Goal: Transaction & Acquisition: Obtain resource

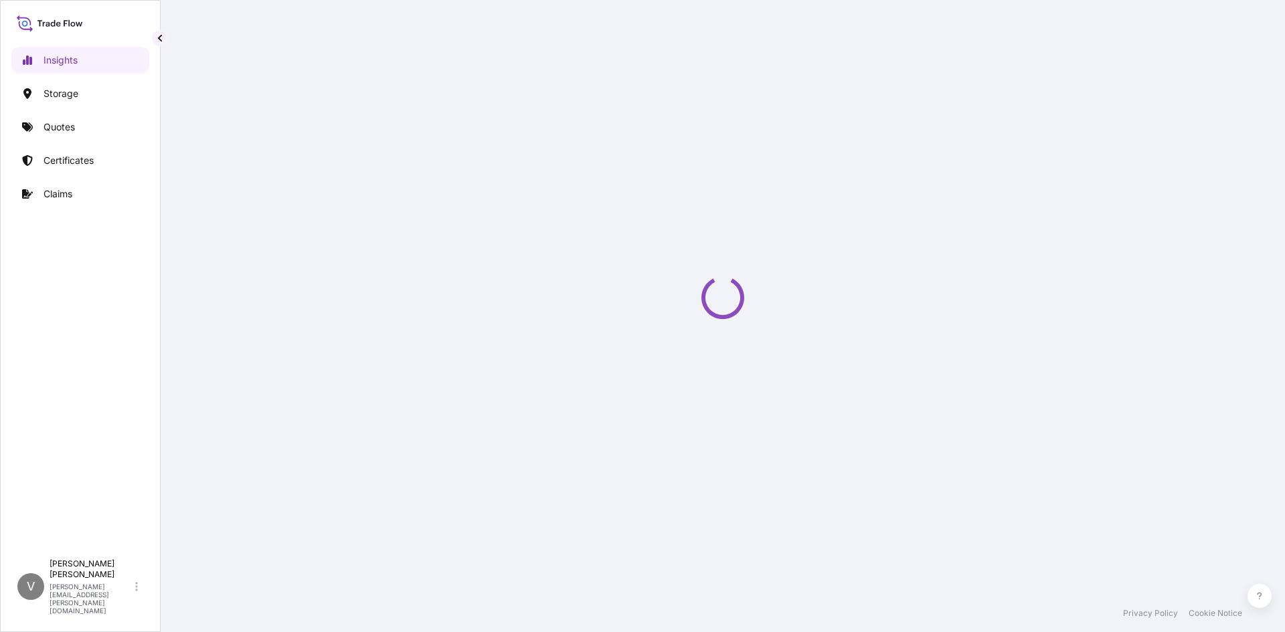
select select "2025"
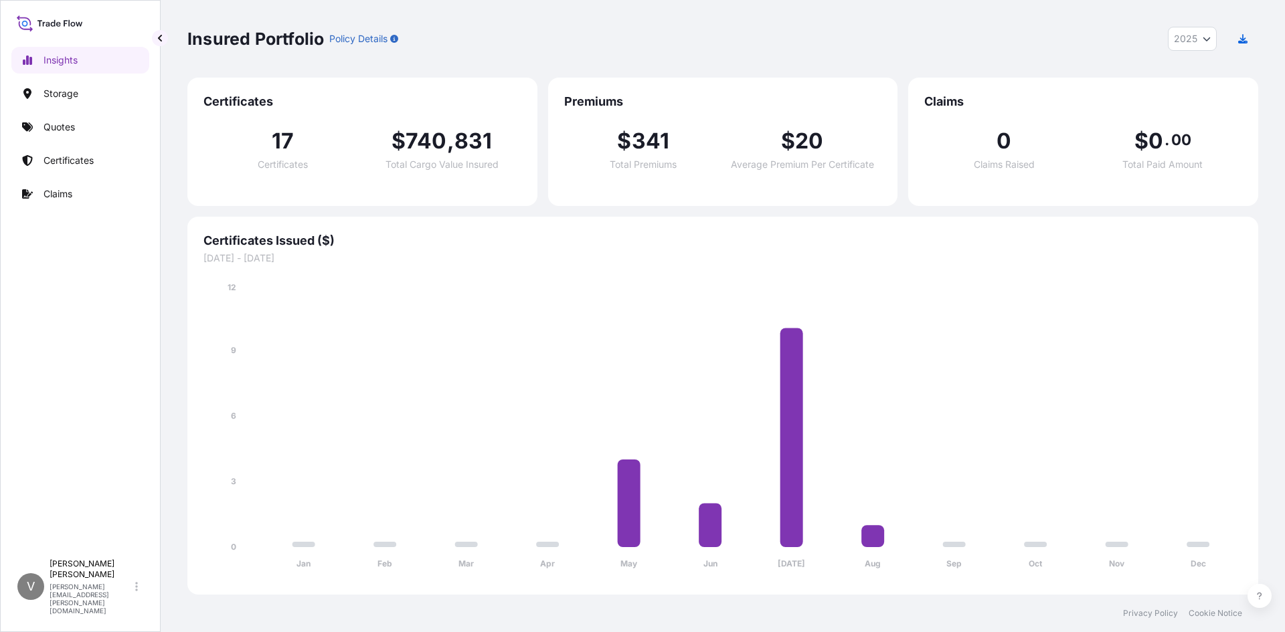
drag, startPoint x: 70, startPoint y: 146, endPoint x: 69, endPoint y: 161, distance: 14.7
click at [72, 148] on div "Insights Storage Quotes Certificates Claims" at bounding box center [80, 294] width 138 height 518
click at [69, 161] on p "Certificates" at bounding box center [69, 160] width 50 height 13
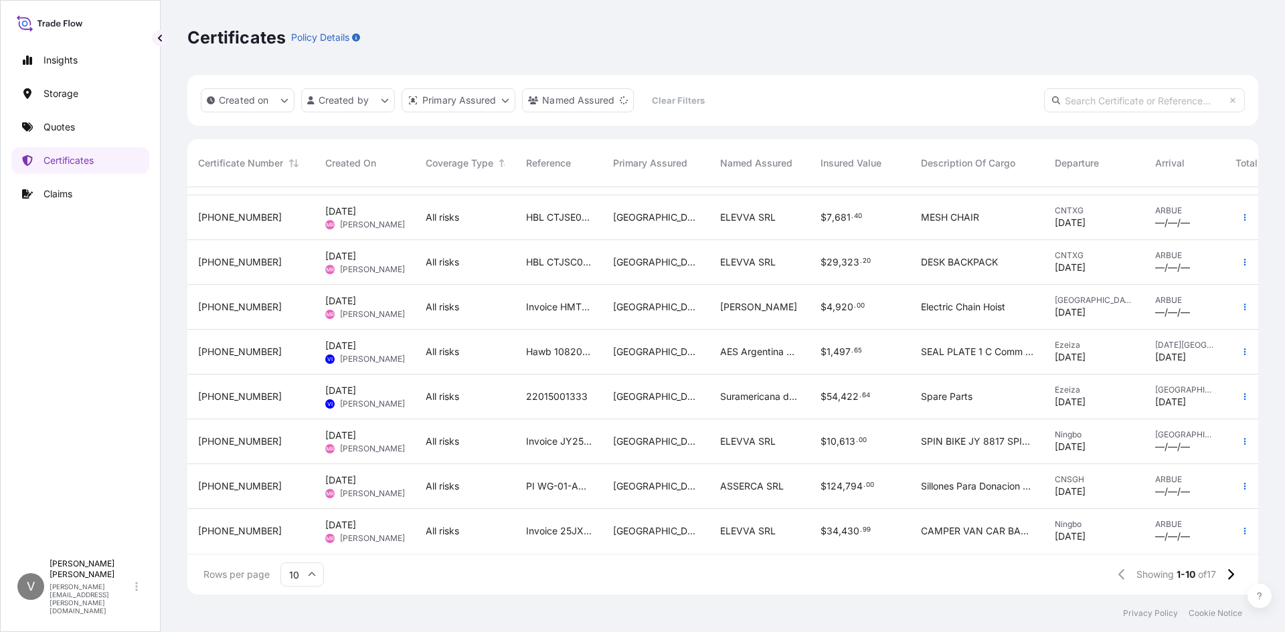
scroll to position [92, 0]
click at [68, 193] on p "Claims" at bounding box center [58, 193] width 29 height 13
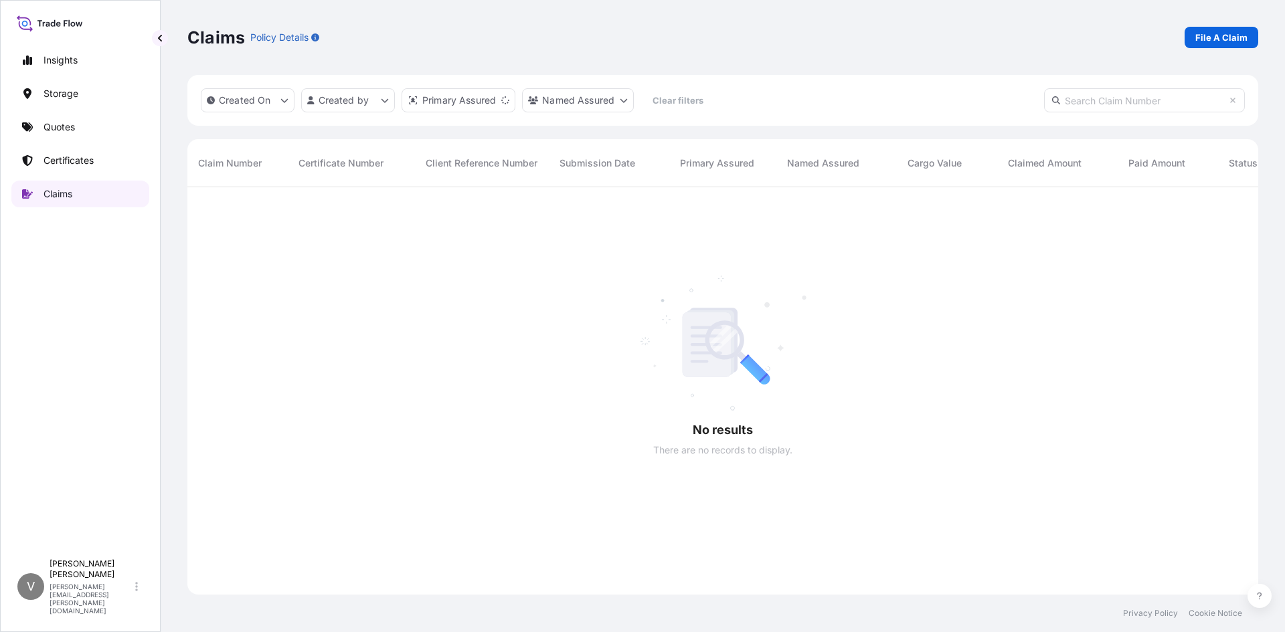
scroll to position [446, 1061]
click at [56, 128] on p "Quotes" at bounding box center [59, 126] width 31 height 13
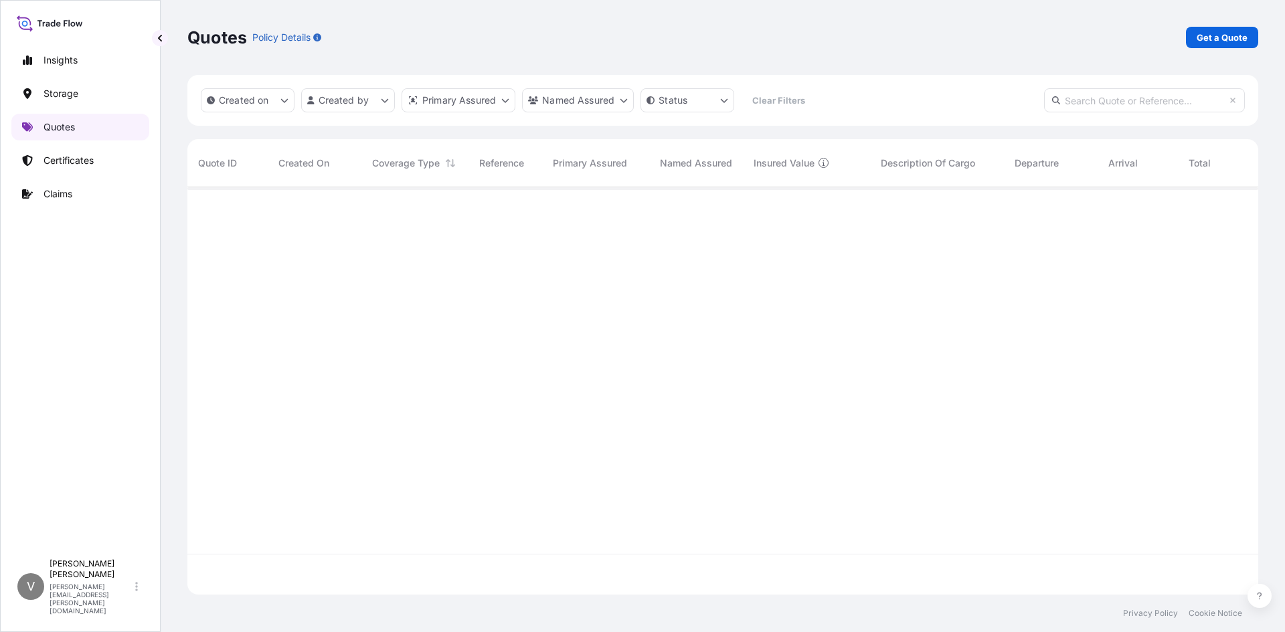
scroll to position [446, 1061]
click at [71, 166] on p "Certificates" at bounding box center [69, 160] width 50 height 13
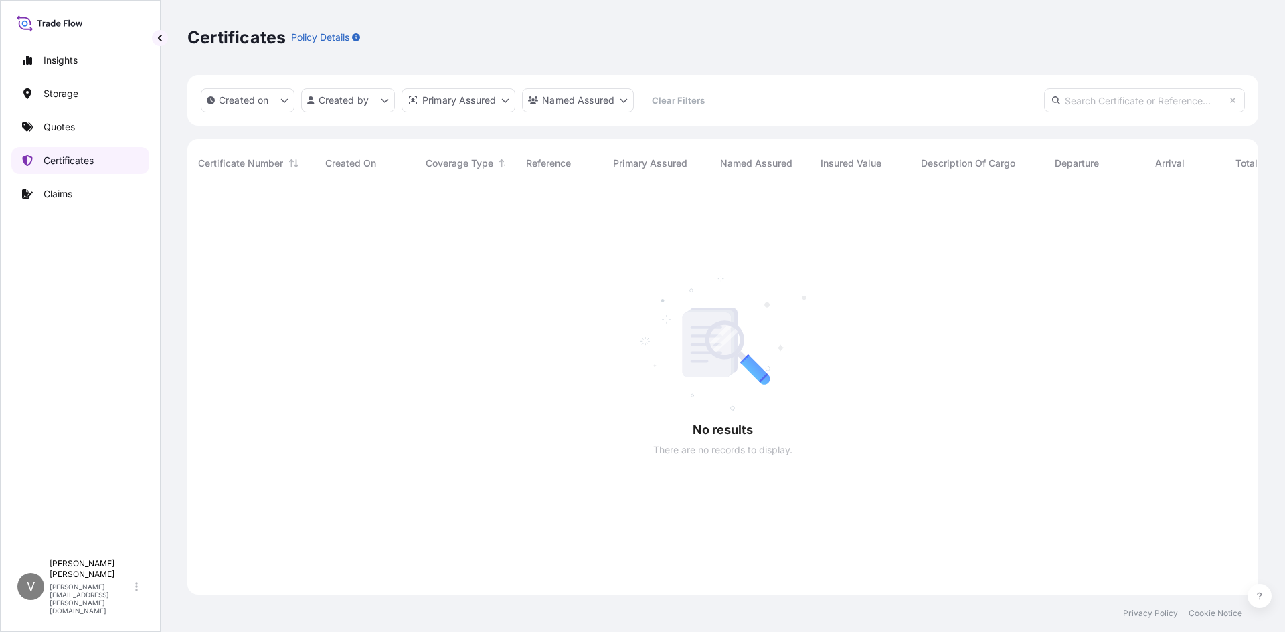
scroll to position [405, 1061]
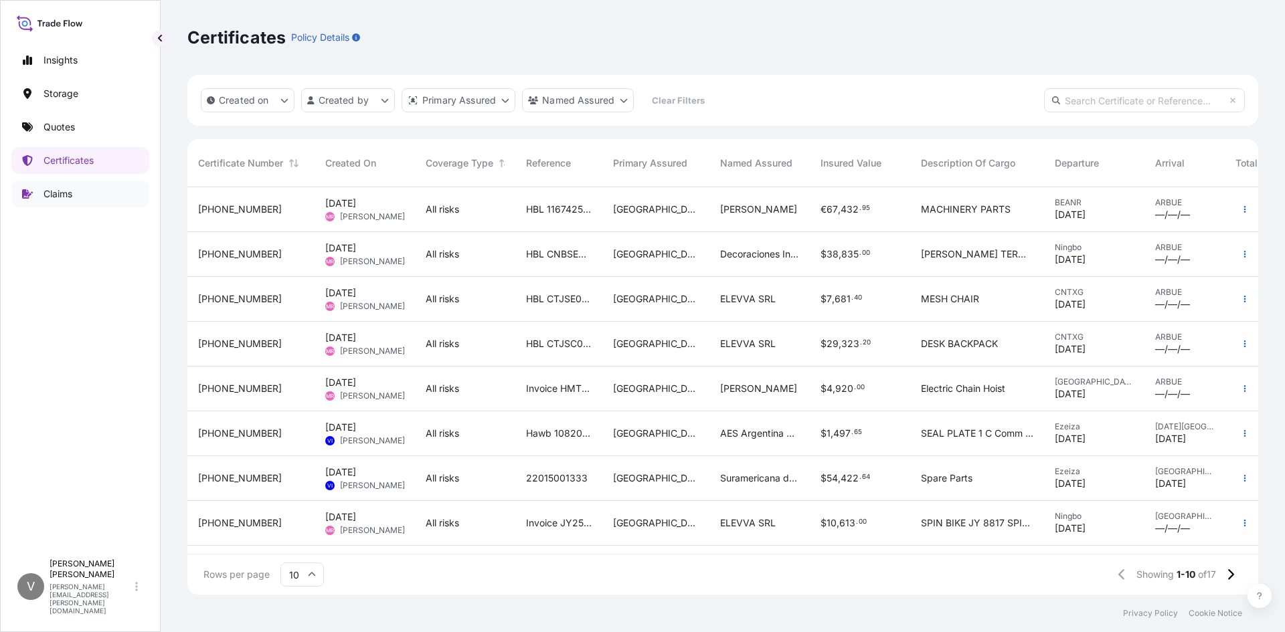
click at [45, 199] on p "Claims" at bounding box center [58, 193] width 29 height 13
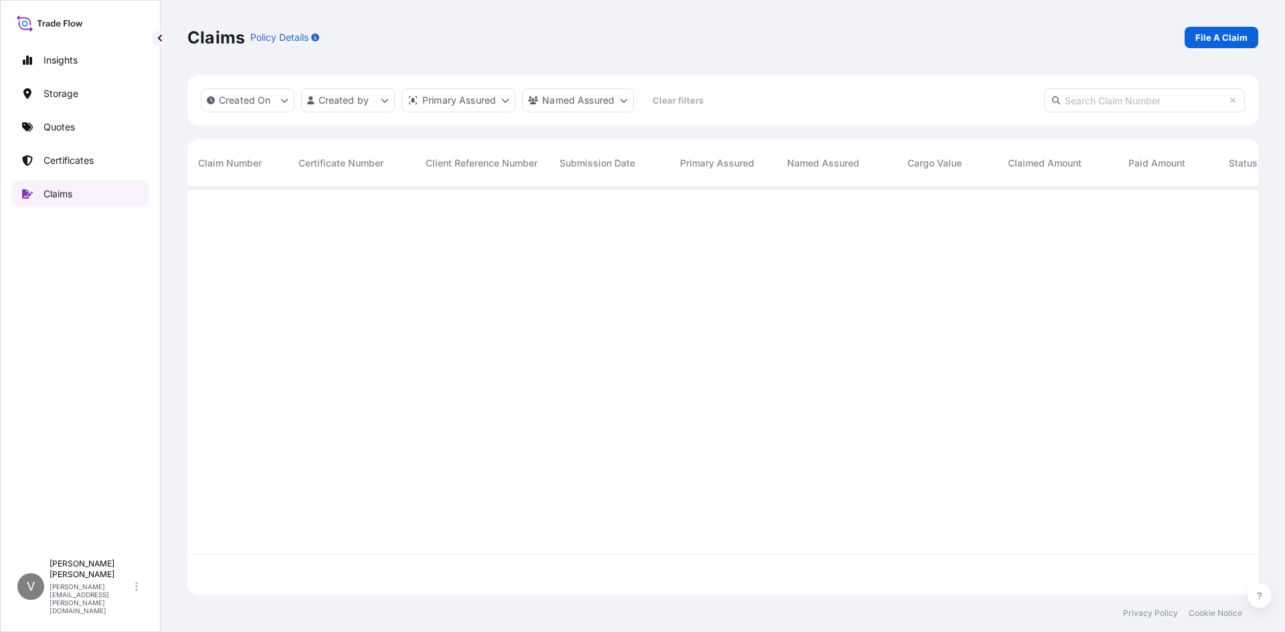
scroll to position [446, 1061]
click at [1229, 41] on p "File A Claim" at bounding box center [1221, 37] width 52 height 13
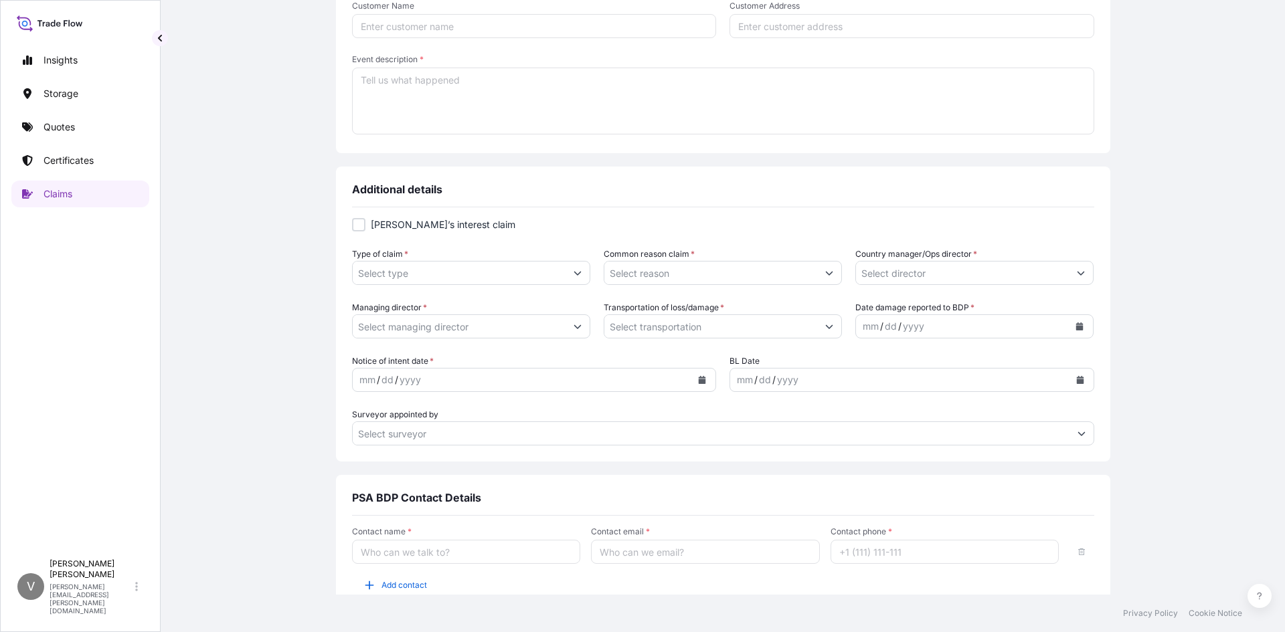
scroll to position [398, 0]
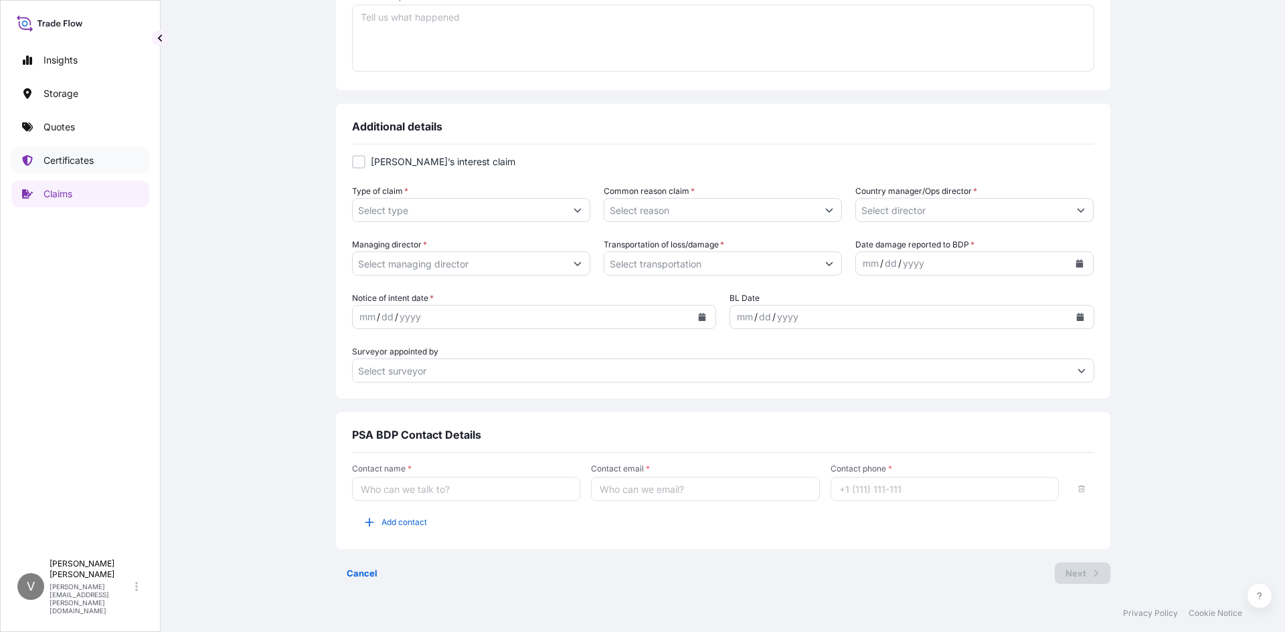
click at [69, 161] on p "Certificates" at bounding box center [69, 160] width 50 height 13
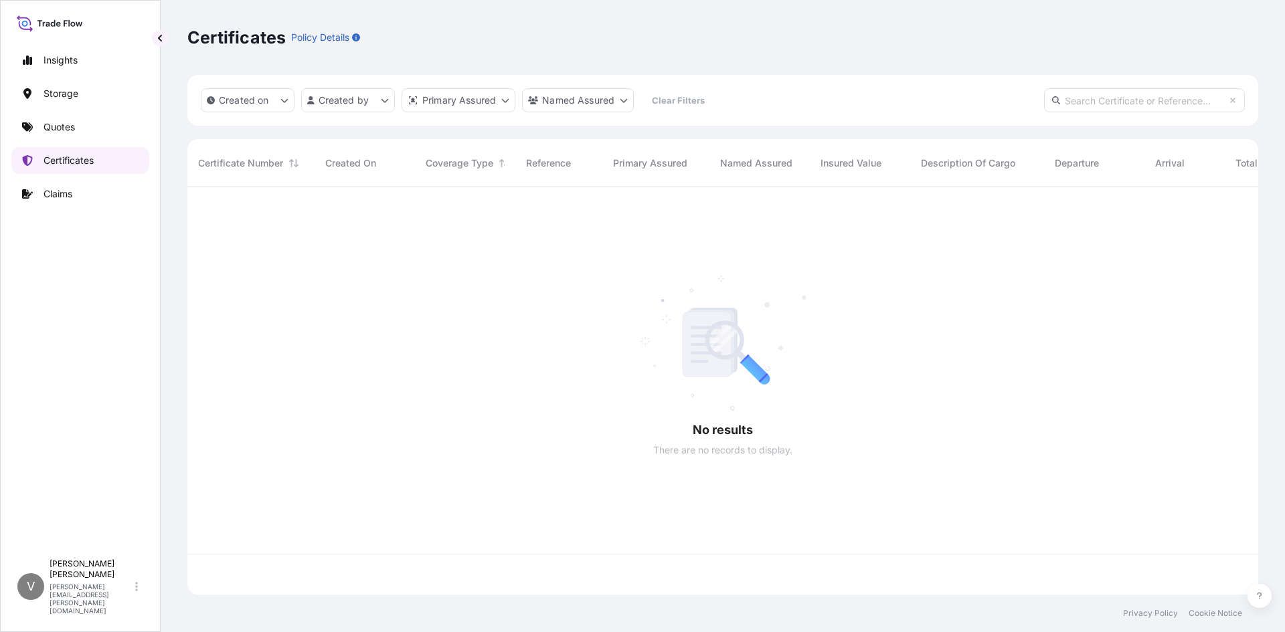
scroll to position [405, 1061]
click at [65, 122] on p "Quotes" at bounding box center [59, 126] width 31 height 13
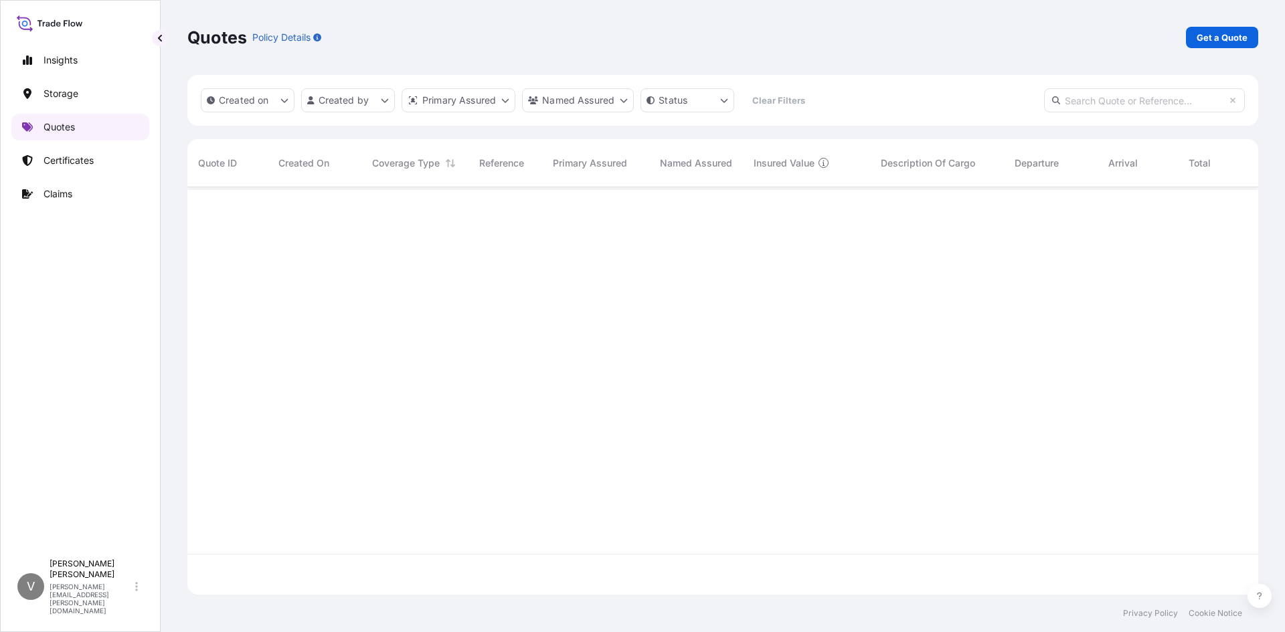
scroll to position [405, 1061]
click at [60, 123] on p "Quotes" at bounding box center [59, 126] width 31 height 13
click at [1226, 29] on link "Get a Quote" at bounding box center [1222, 37] width 72 height 21
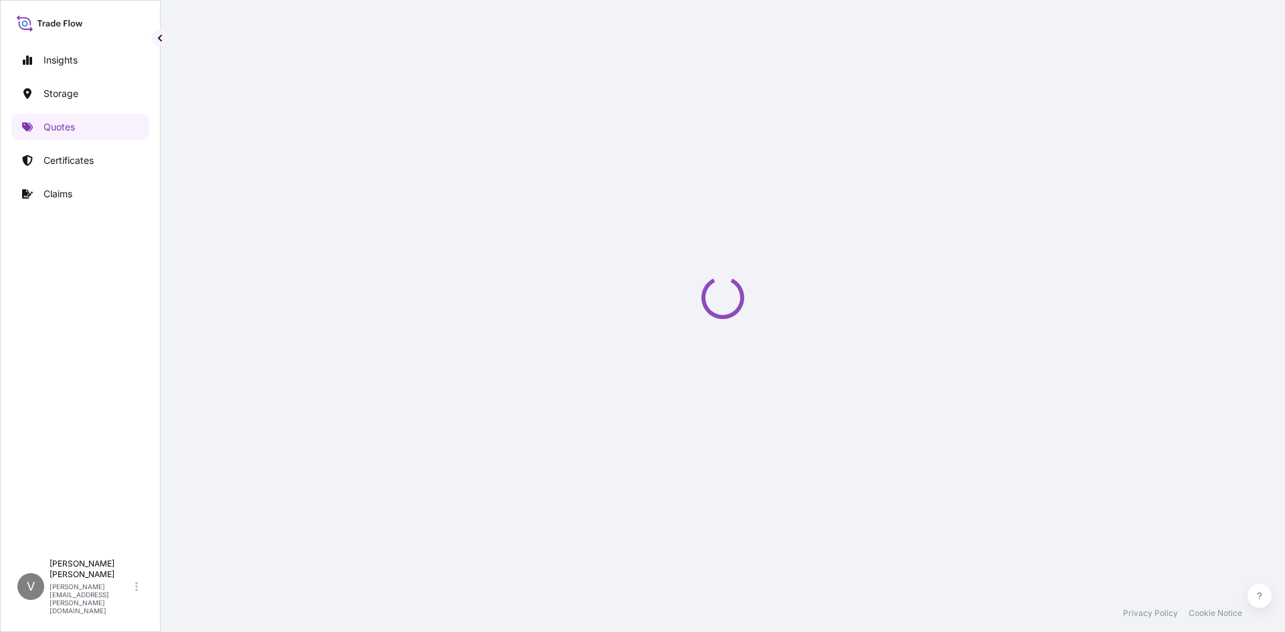
scroll to position [21, 0]
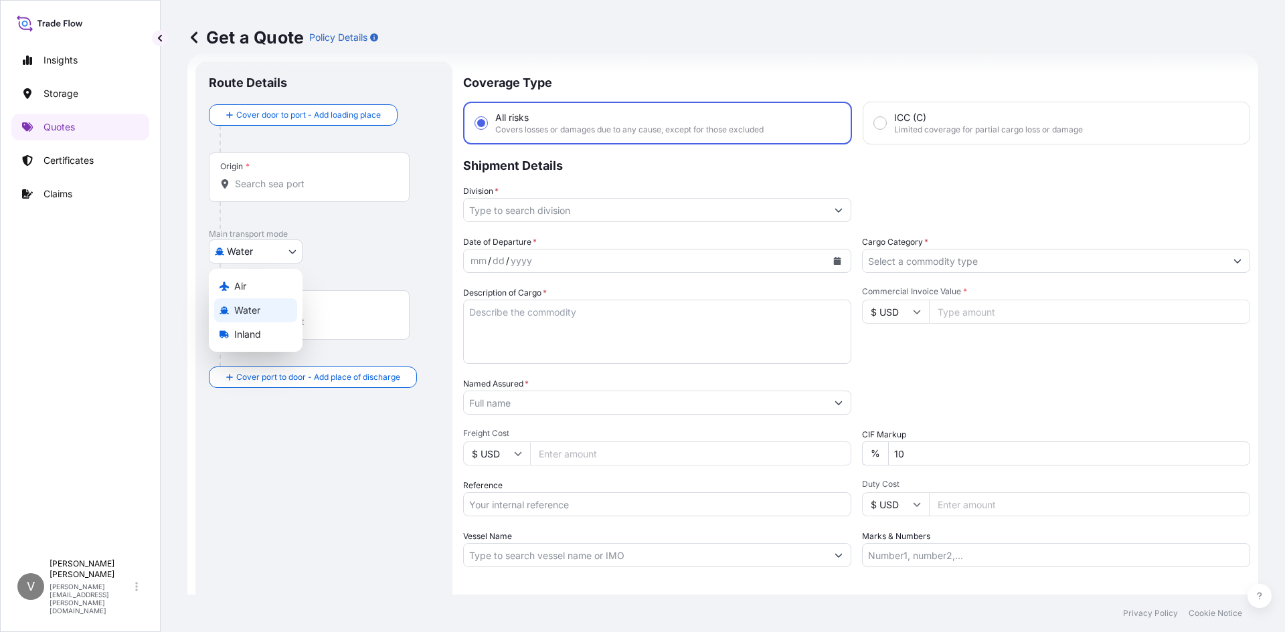
click at [277, 246] on body "Insights Storage Quotes Certificates Claims V [PERSON_NAME] [PERSON_NAME][EMAIL…" at bounding box center [642, 316] width 1285 height 632
click at [252, 335] on span "Inland" at bounding box center [247, 334] width 27 height 13
select select "Inland"
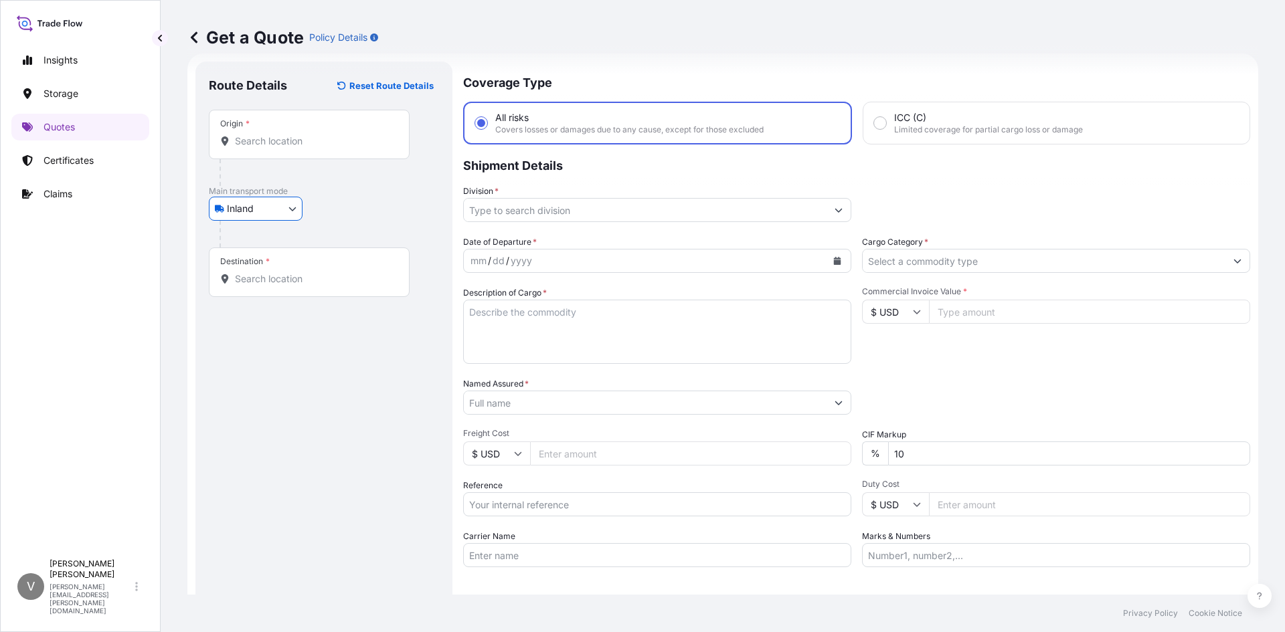
click at [290, 147] on input "Origin *" at bounding box center [314, 141] width 158 height 13
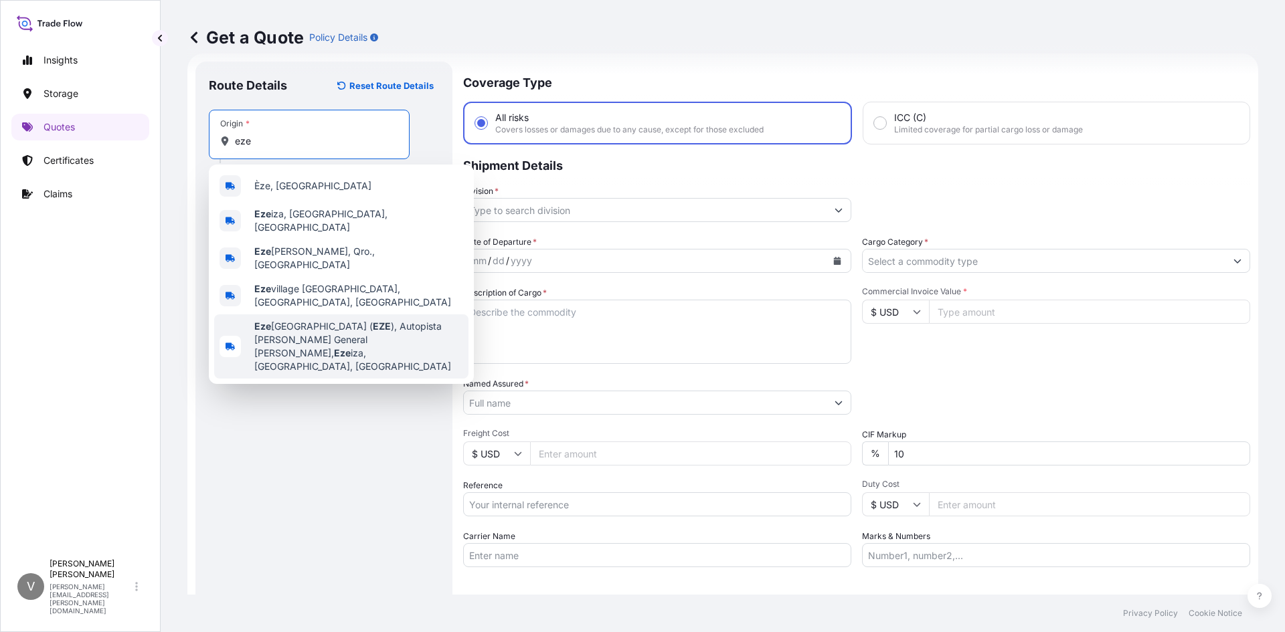
click at [321, 320] on span "Eze iza International Airport ( EZE ), Autopista [PERSON_NAME] General [PERSON_…" at bounding box center [358, 347] width 209 height 54
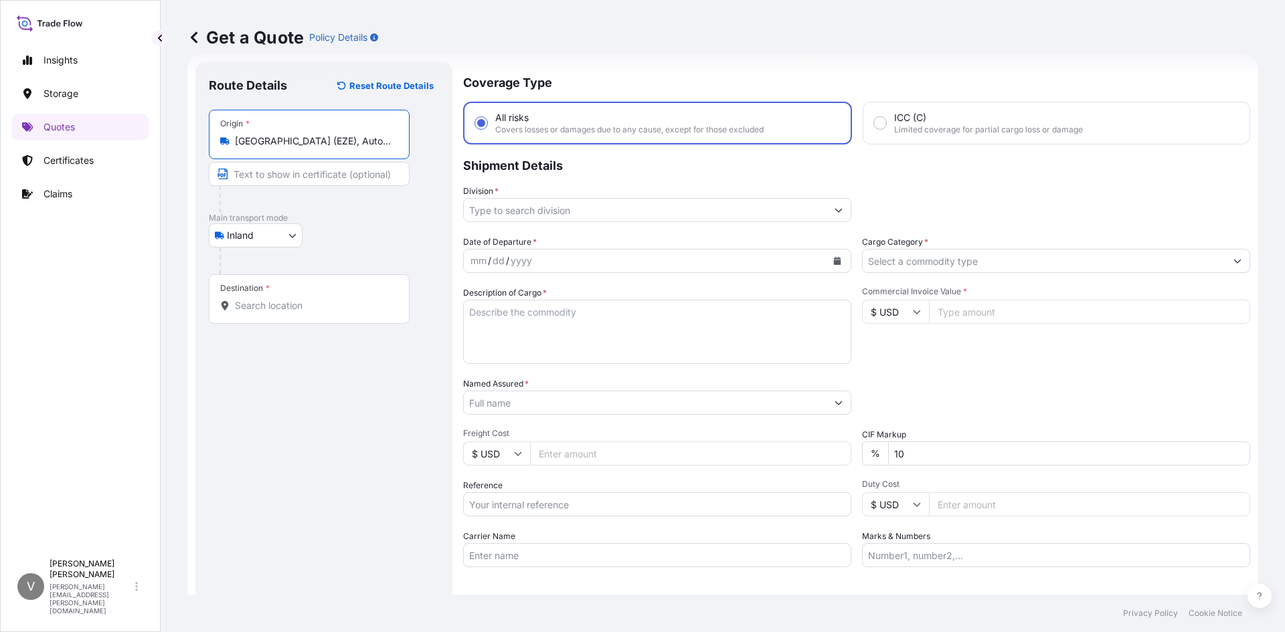
type input "[GEOGRAPHIC_DATA] (EZE), Autopista [PERSON_NAME] General [PERSON_NAME], [GEOGRA…"
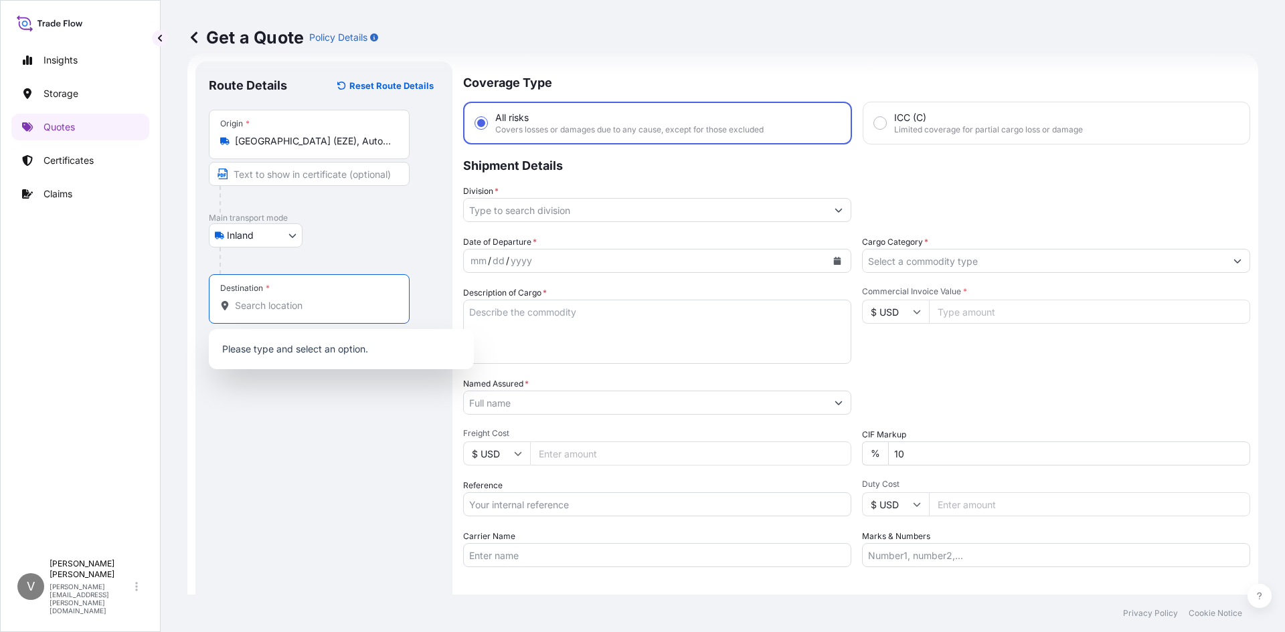
click at [278, 303] on input "Destination *" at bounding box center [314, 305] width 158 height 13
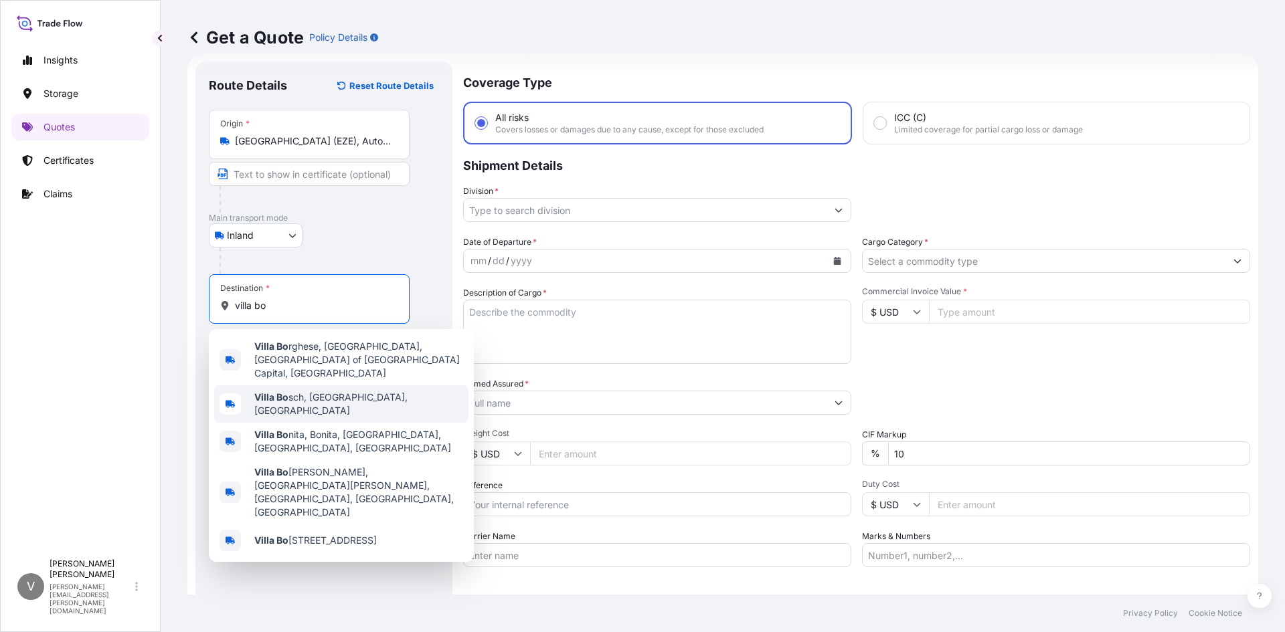
click at [358, 391] on span "[GEOGRAPHIC_DATA], [GEOGRAPHIC_DATA], [GEOGRAPHIC_DATA]" at bounding box center [358, 404] width 209 height 27
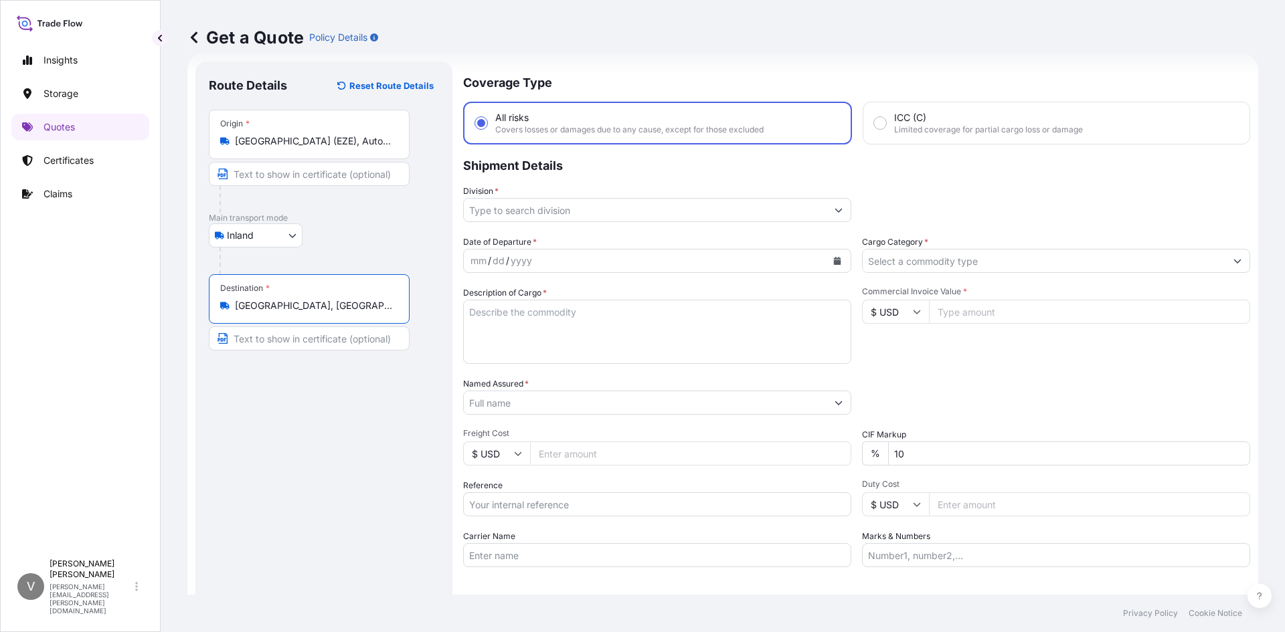
type input "[GEOGRAPHIC_DATA], [GEOGRAPHIC_DATA], [GEOGRAPHIC_DATA]"
click at [802, 210] on input "Division *" at bounding box center [645, 210] width 363 height 24
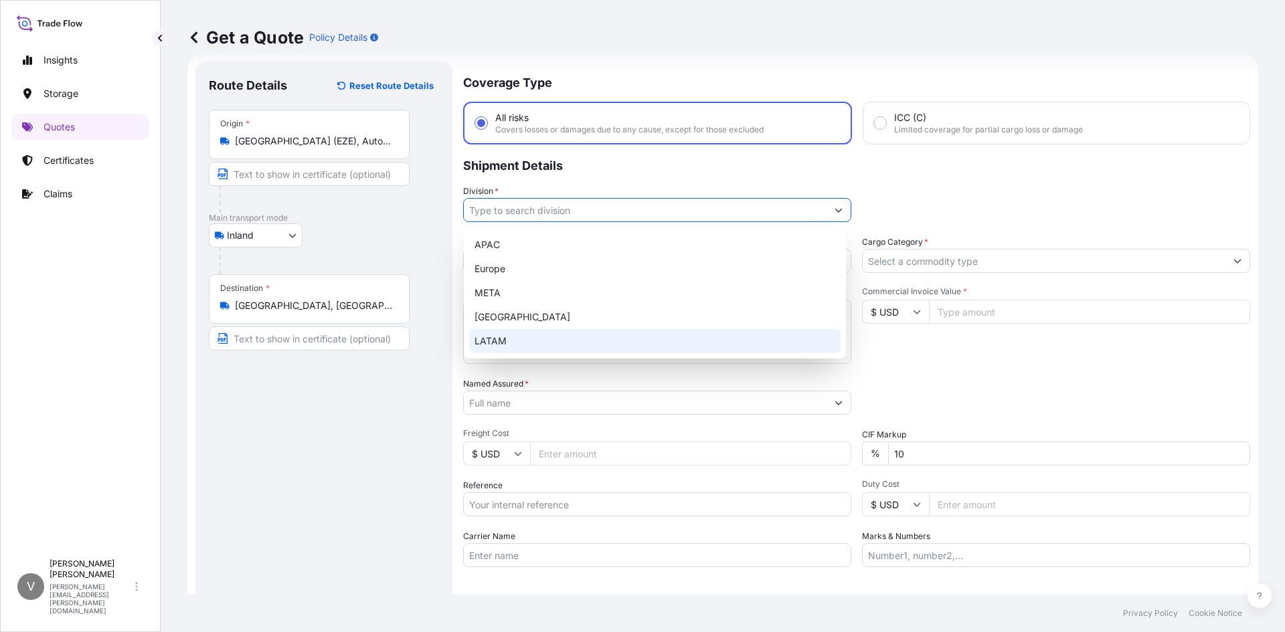
click at [493, 341] on div "LATAM" at bounding box center [654, 341] width 371 height 24
type input "LATAM"
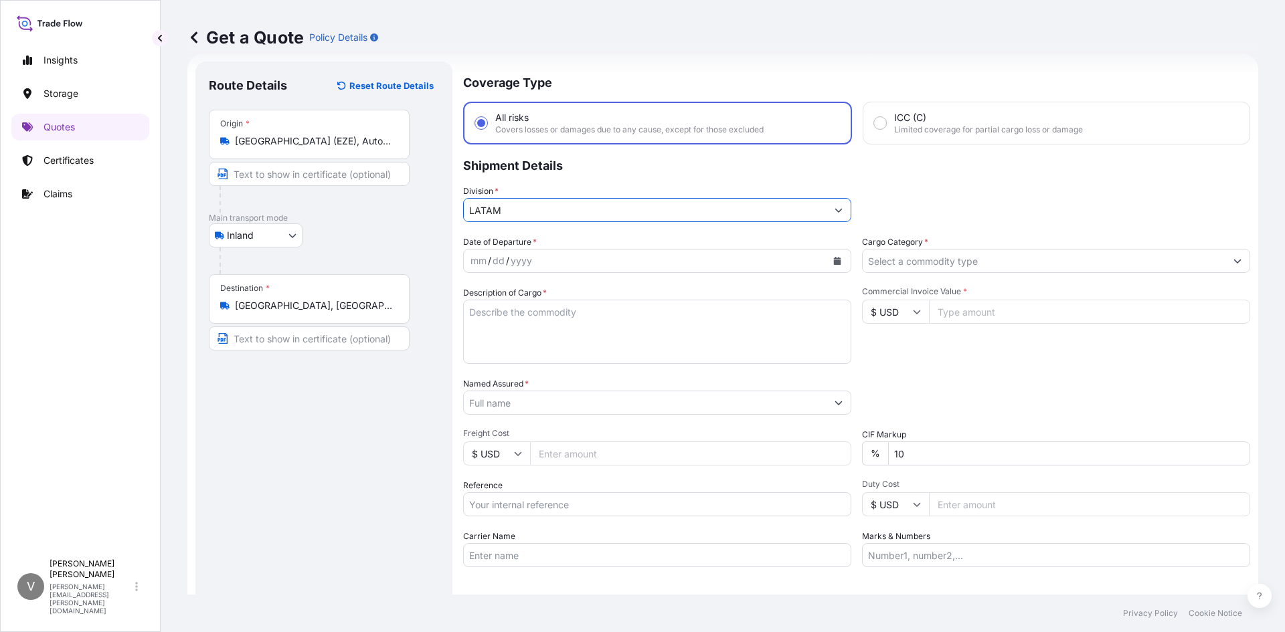
click at [525, 252] on div "mm / dd / yyyy" at bounding box center [645, 261] width 363 height 24
click at [533, 260] on div "yyyy" at bounding box center [521, 261] width 24 height 16
click at [829, 266] on button "Calendar" at bounding box center [837, 260] width 21 height 21
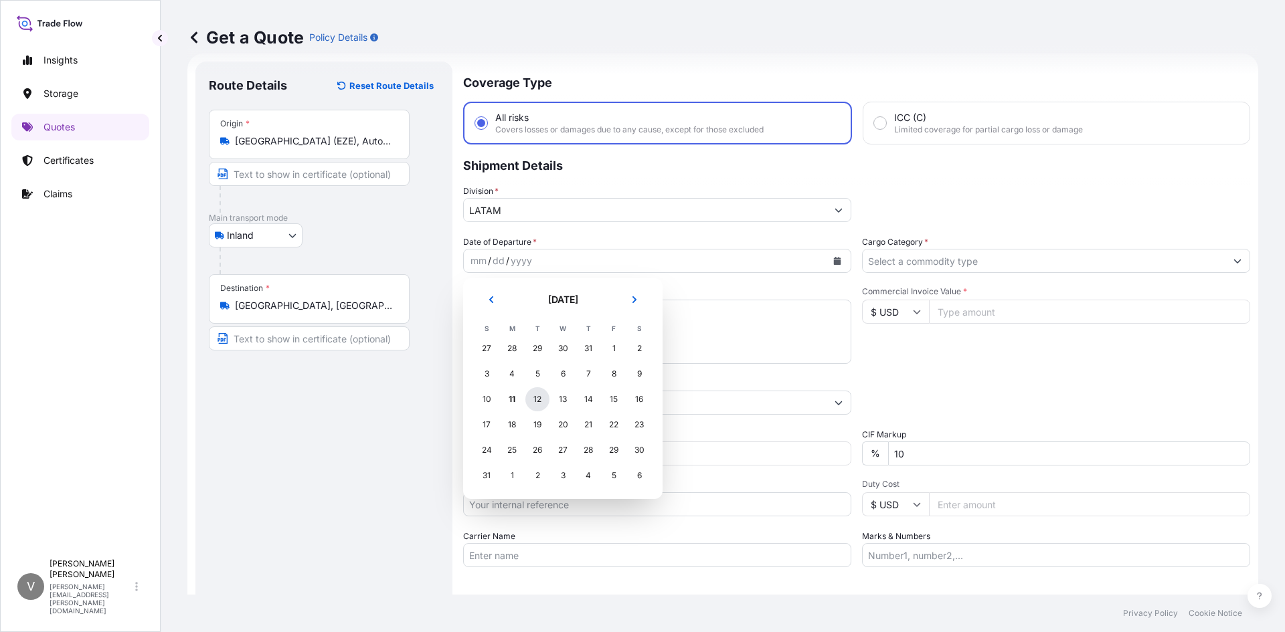
click at [539, 396] on div "12" at bounding box center [537, 400] width 24 height 24
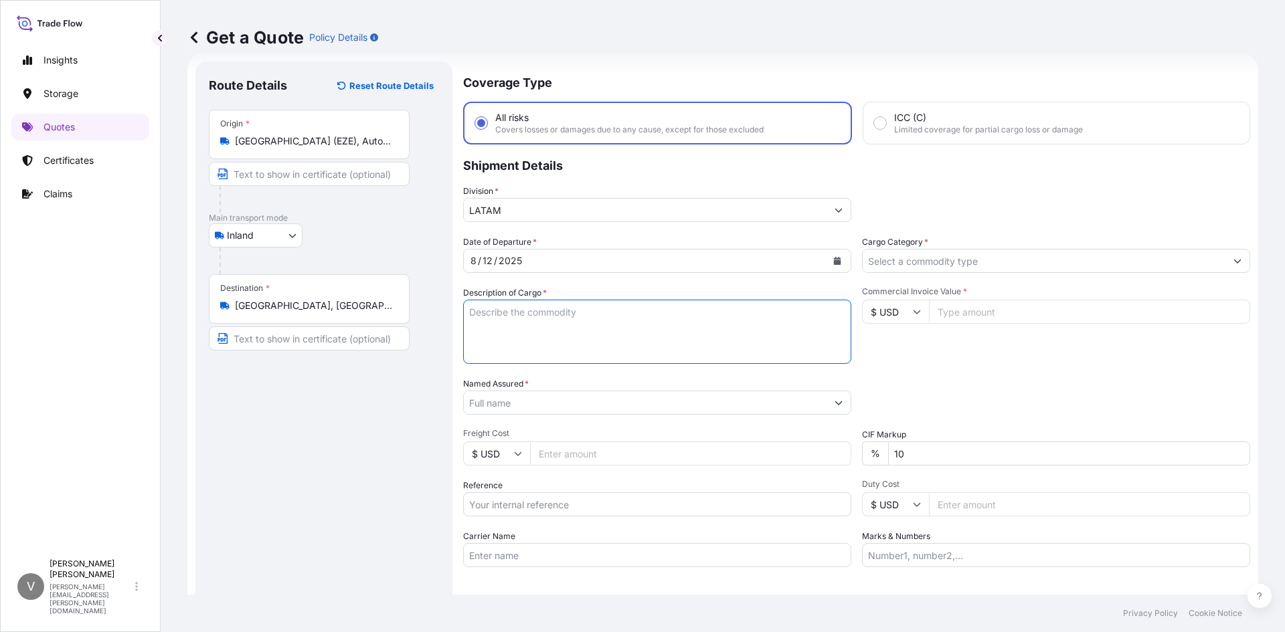
click at [524, 331] on textarea "Description of Cargo *" at bounding box center [657, 332] width 388 height 64
type textarea "Hawb"
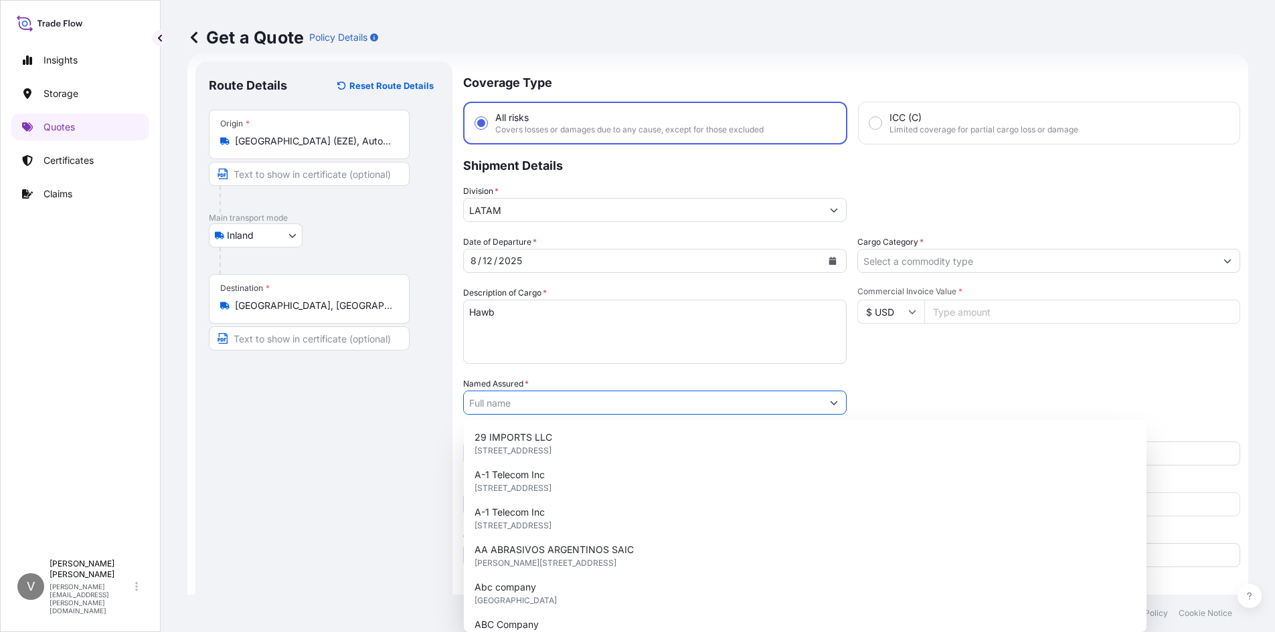
click at [562, 412] on input "Named Assured *" at bounding box center [643, 403] width 358 height 24
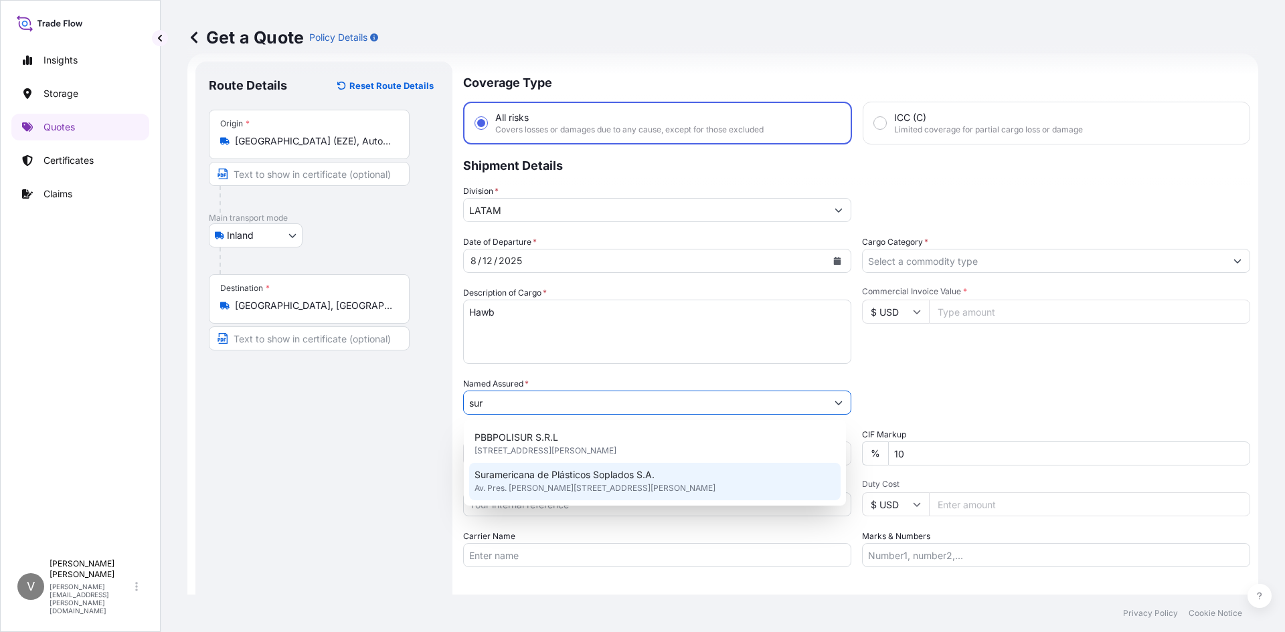
click at [581, 476] on span "Suramericana de Plásticos Soplados S.A." at bounding box center [565, 474] width 180 height 13
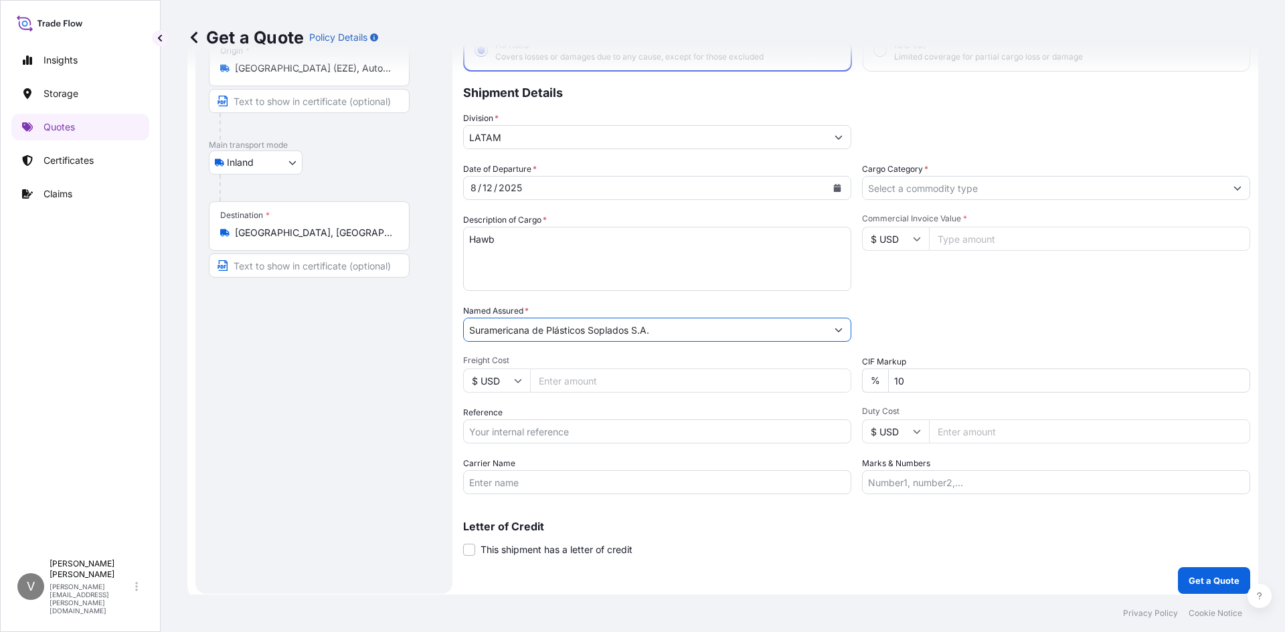
scroll to position [102, 0]
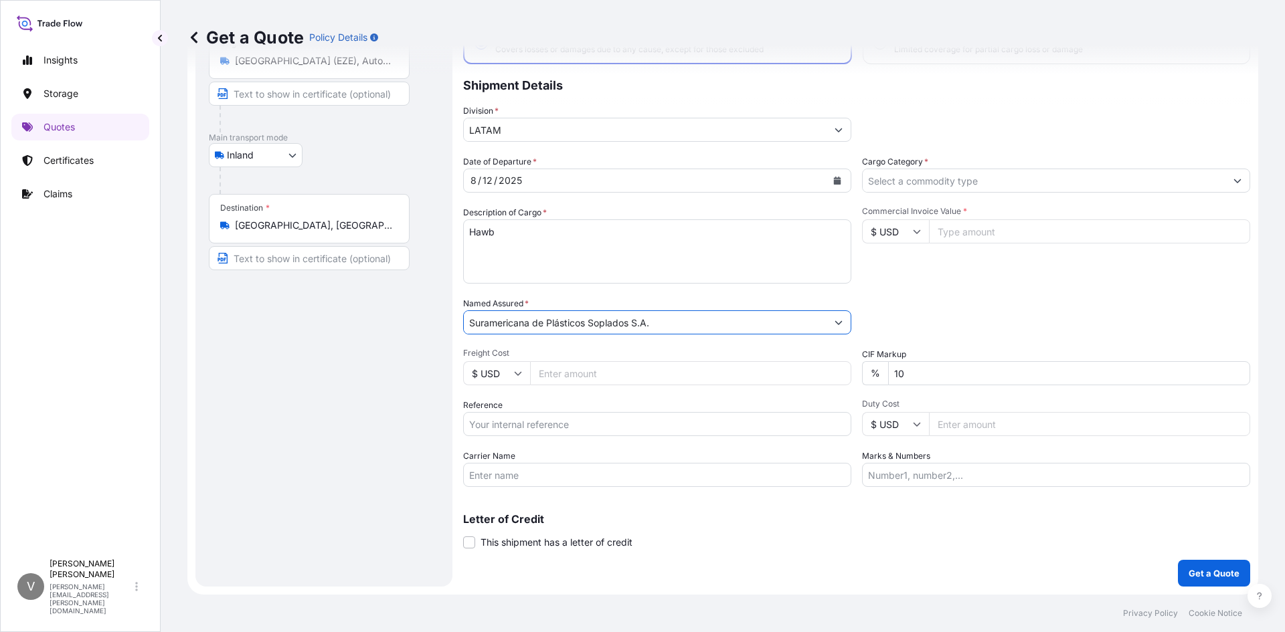
type input "Suramericana de Plásticos Soplados S.A."
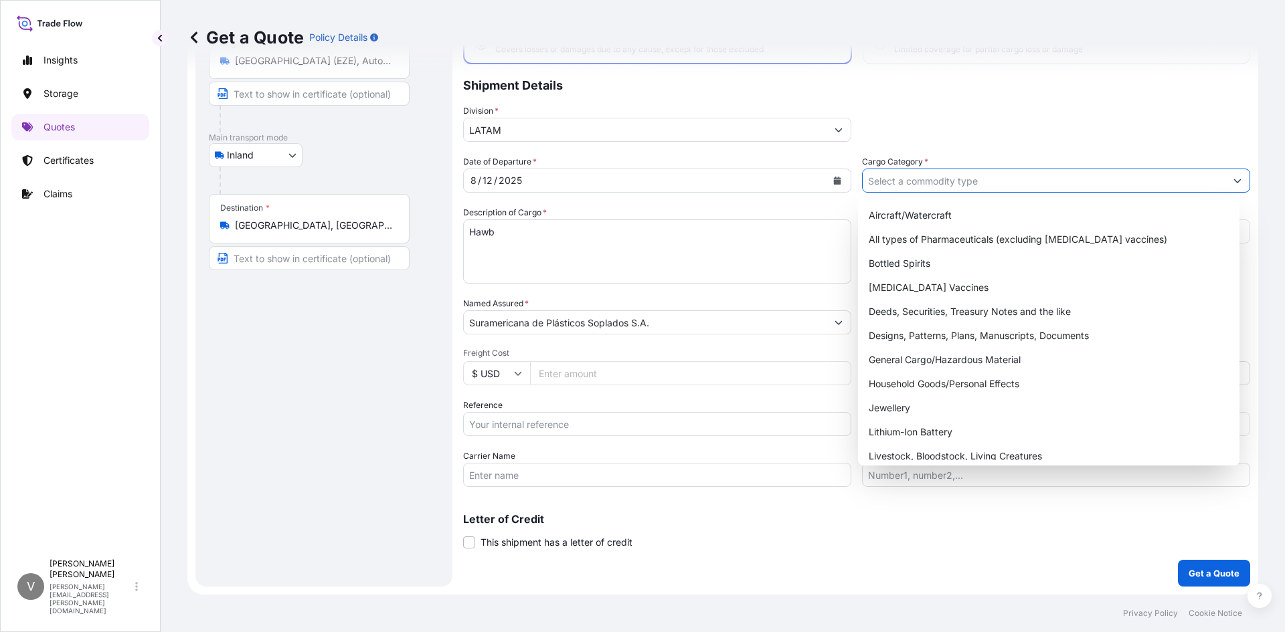
click at [936, 178] on input "Cargo Category *" at bounding box center [1044, 181] width 363 height 24
click at [1006, 359] on div "General Cargo/Hazardous Material" at bounding box center [1048, 360] width 371 height 24
type input "General Cargo/Hazardous Material"
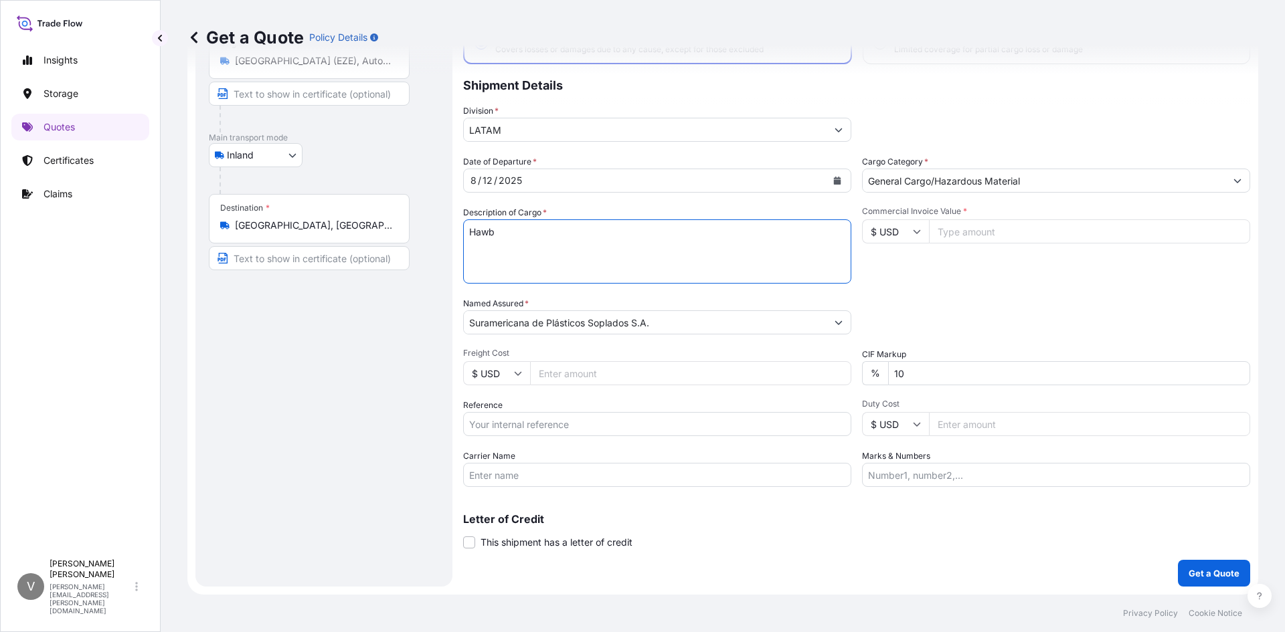
click at [618, 246] on textarea "Hawb" at bounding box center [657, 252] width 388 height 64
click at [588, 235] on textarea "Hawb" at bounding box center [657, 252] width 388 height 64
paste textarea "22015001349 AR1011007175"
click at [564, 233] on textarea "Hawb 22015001349 AR1011007175" at bounding box center [657, 252] width 388 height 64
click at [697, 235] on textarea "Hawb 22015001349 REF: AR1011007175" at bounding box center [657, 252] width 388 height 64
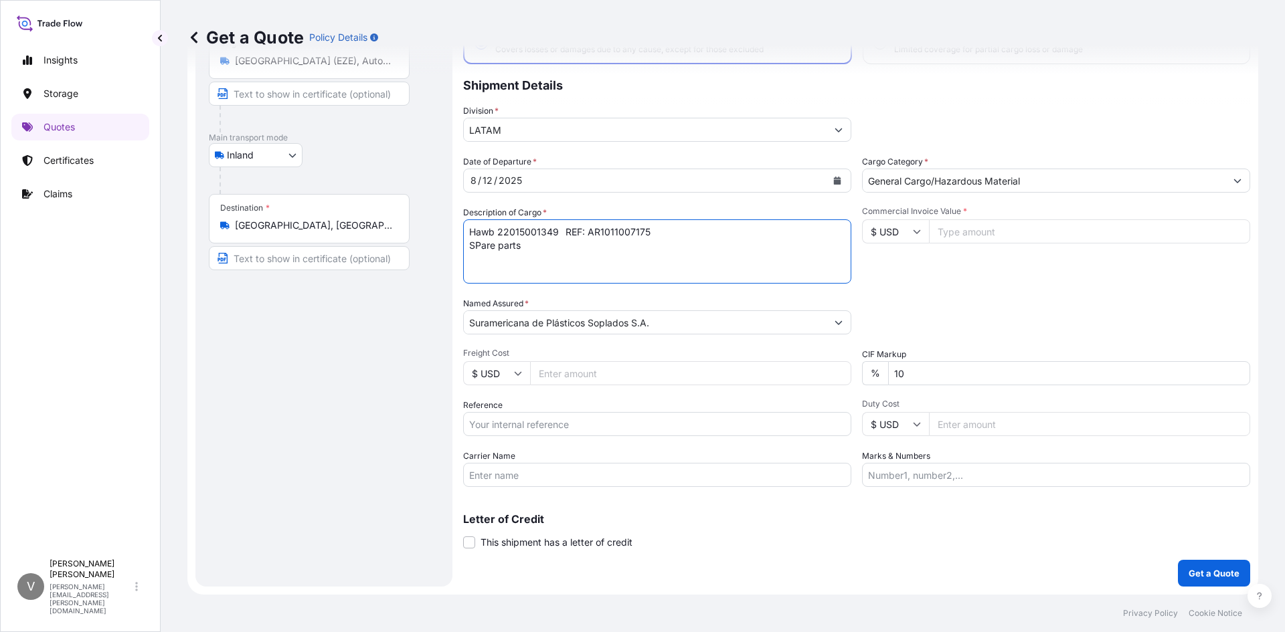
click at [479, 242] on textarea "Hawb 22015001349 REF: AR1011007175 SPare parts" at bounding box center [657, 252] width 388 height 64
type textarea "Hawb 22015001349 REF: AR1011007175 Spare parts"
click at [633, 379] on input "Freight Cost" at bounding box center [690, 373] width 321 height 24
type input "14913"
type input "14913.2"
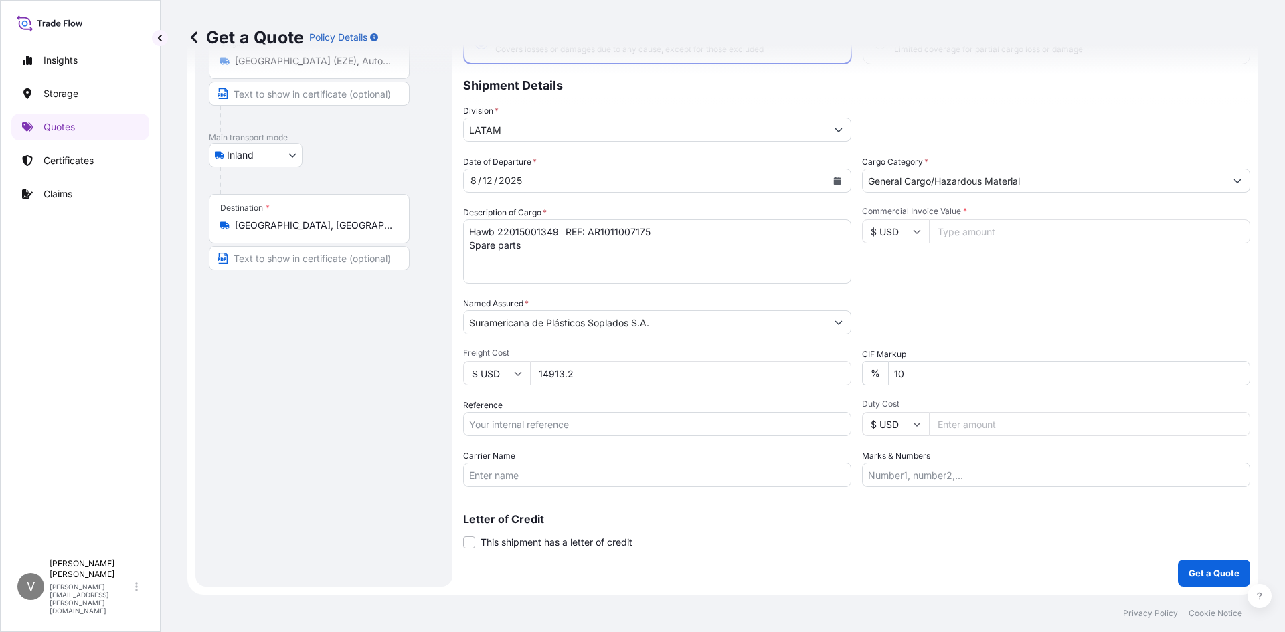
click at [599, 427] on input "Reference" at bounding box center [657, 424] width 388 height 24
drag, startPoint x: 566, startPoint y: 231, endPoint x: 698, endPoint y: 224, distance: 132.1
click at [698, 224] on textarea "Hawb 22015001349 REF: AR1011007175 Spare parts" at bounding box center [657, 252] width 388 height 64
click at [497, 420] on input "Reference" at bounding box center [657, 424] width 388 height 24
paste input "REF: AR1011007175"
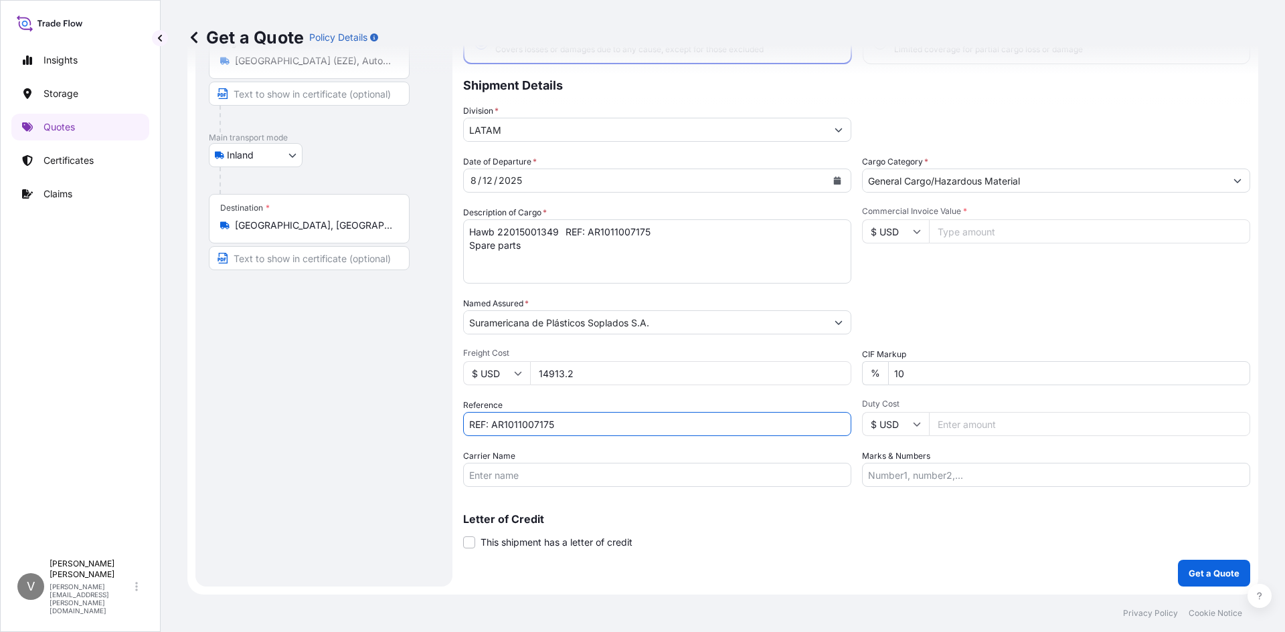
type input "REF: AR1011007175"
drag, startPoint x: 566, startPoint y: 231, endPoint x: 654, endPoint y: 226, distance: 87.8
click at [654, 226] on textarea "Hawb 22015001349 REF: AR1011007175 Spare parts" at bounding box center [657, 252] width 388 height 64
type textarea "Hawb 22015001349 Spare parts"
click at [596, 481] on input "Carrier Name" at bounding box center [657, 475] width 388 height 24
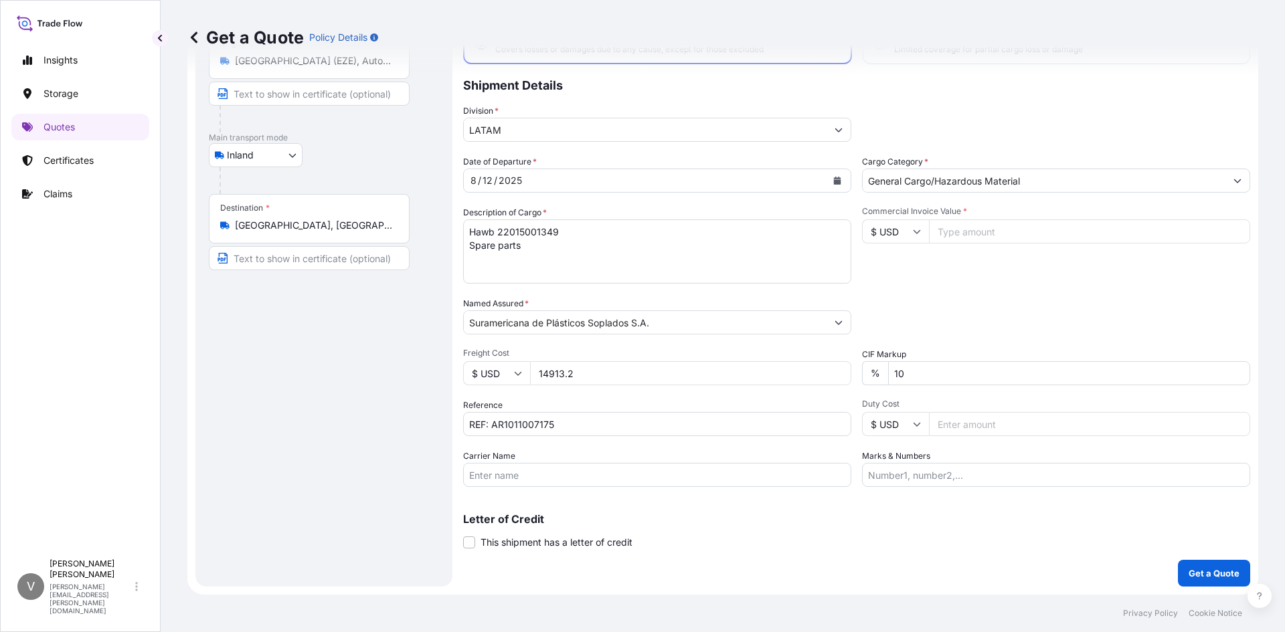
click at [968, 233] on input "Commercial Invoice Value *" at bounding box center [1089, 232] width 321 height 24
type input "14913"
type input "14913.2"
drag, startPoint x: 589, startPoint y: 369, endPoint x: 441, endPoint y: 369, distance: 147.9
click at [441, 369] on form "Route Details Reset Route Details Place of loading Road / [GEOGRAPHIC_DATA] / I…" at bounding box center [722, 284] width 1071 height 622
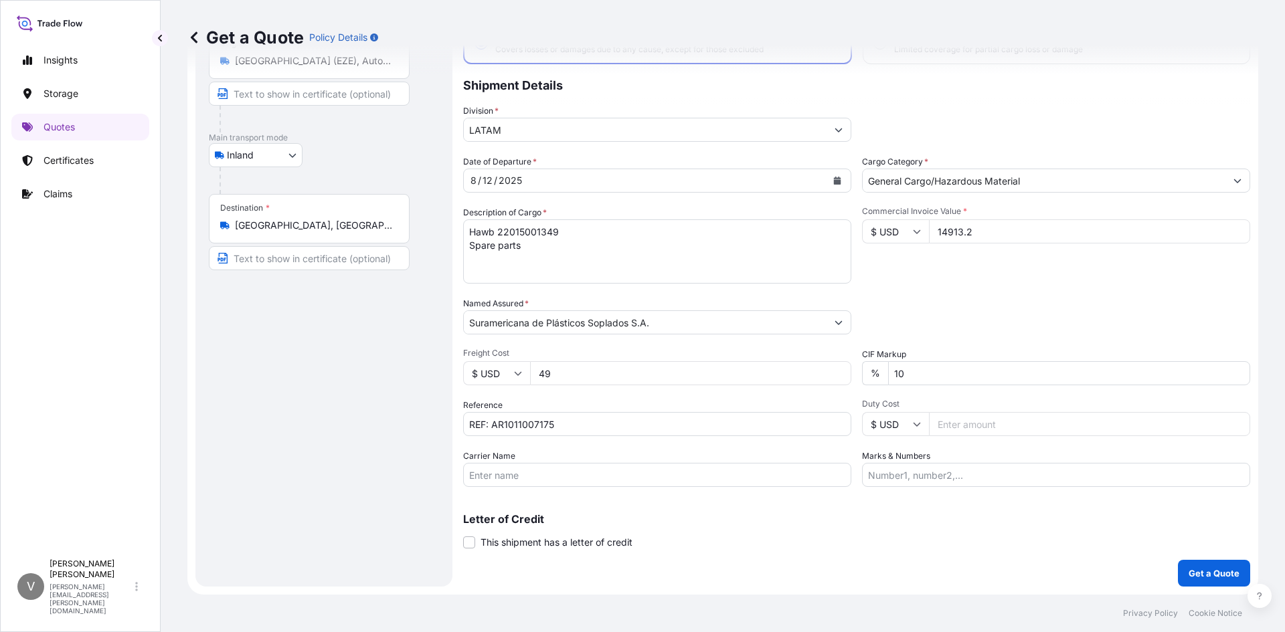
type input "499"
type input "499.1"
click at [1223, 569] on p "Get a Quote" at bounding box center [1214, 573] width 51 height 13
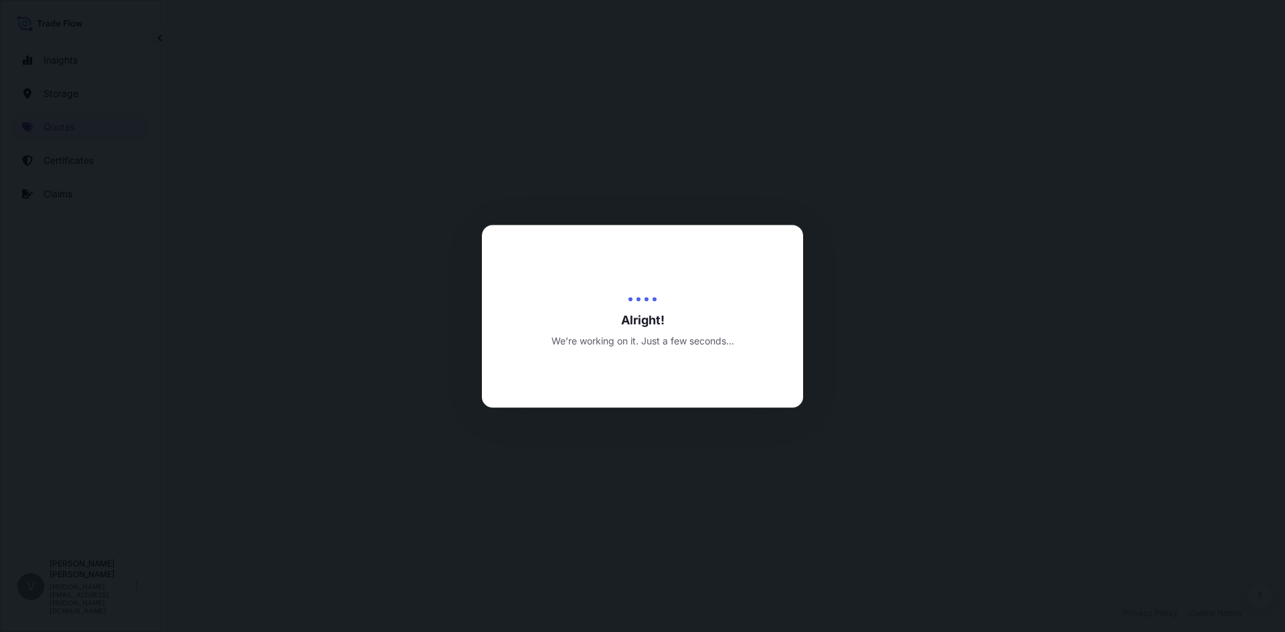
select select "Inland"
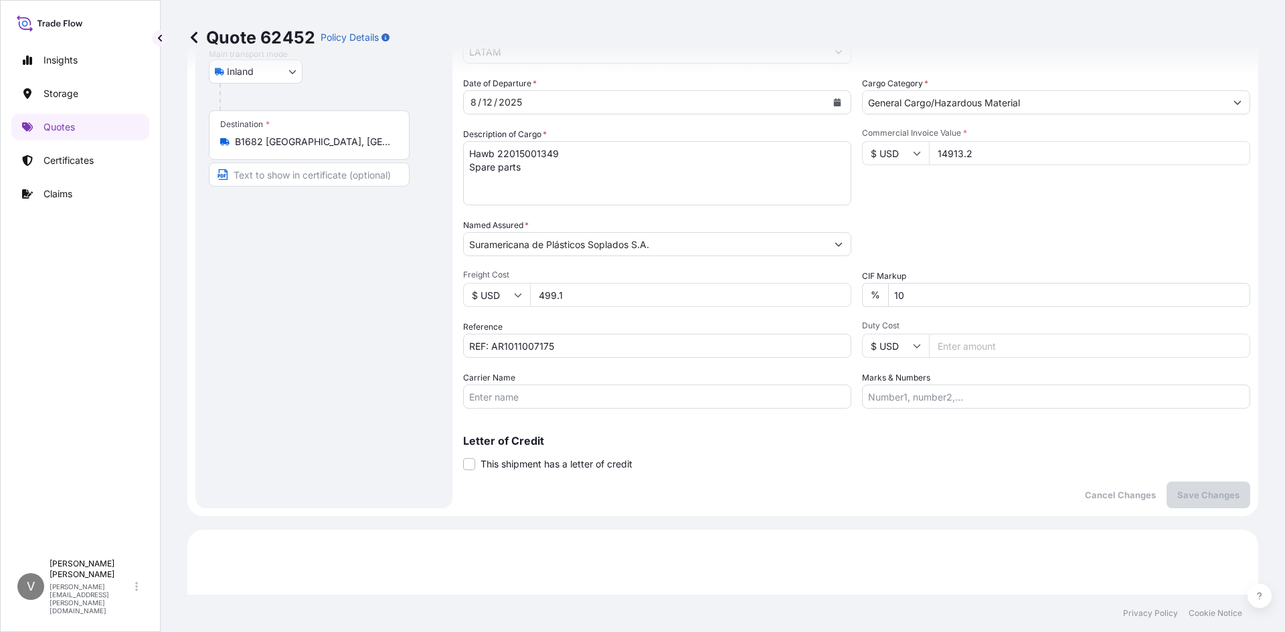
scroll to position [175, 0]
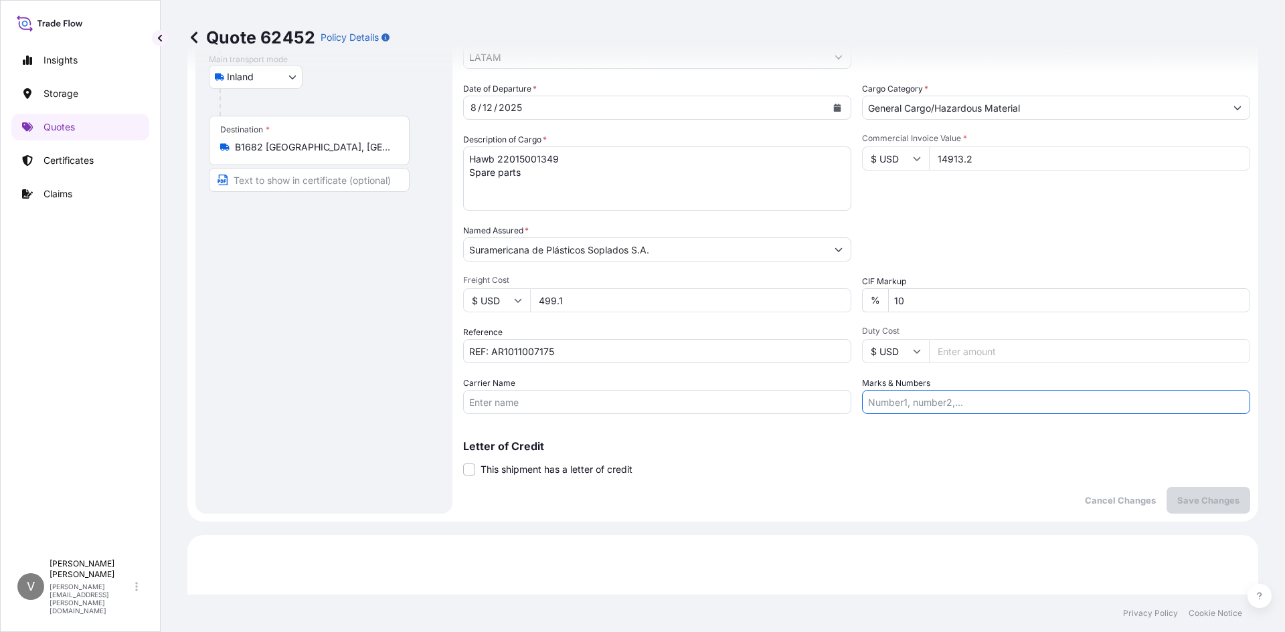
click at [921, 405] on input "Marks & Numbers" at bounding box center [1056, 402] width 388 height 24
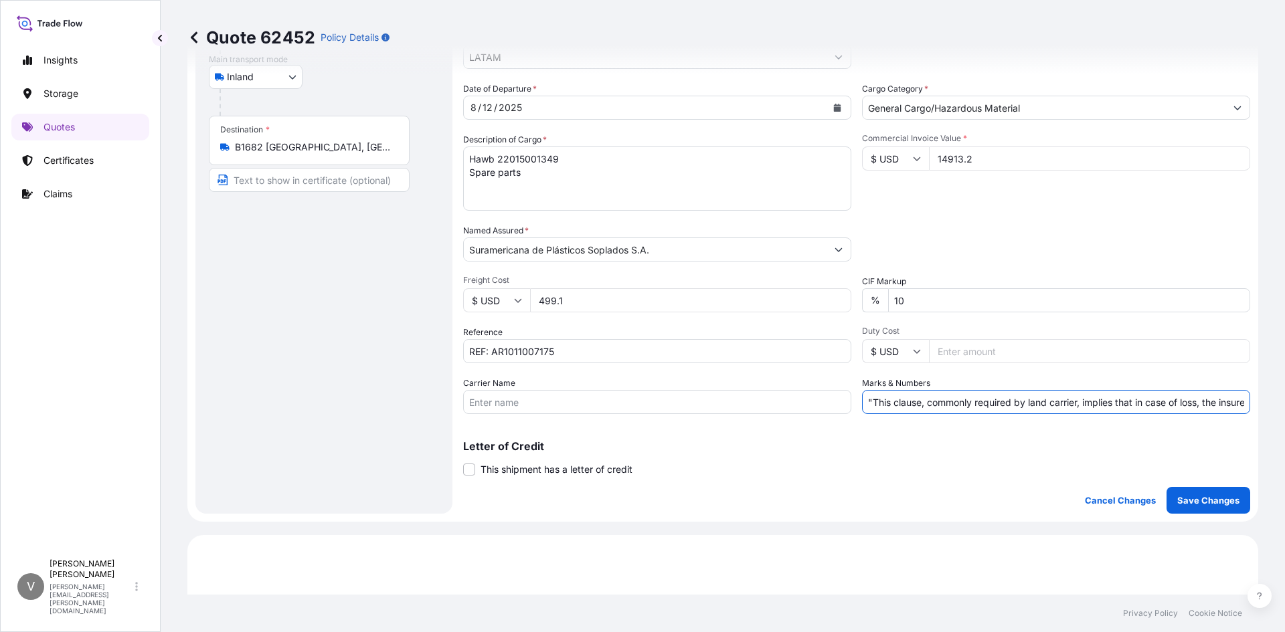
drag, startPoint x: 867, startPoint y: 400, endPoint x: 790, endPoint y: 384, distance: 77.8
click at [790, 384] on div "Date of Departure * [DATE] Cargo Category * General Cargo/Hazardous Material De…" at bounding box center [856, 248] width 787 height 332
type input "This clause, commonly required by land carrier, implies that in case of loss, t…"
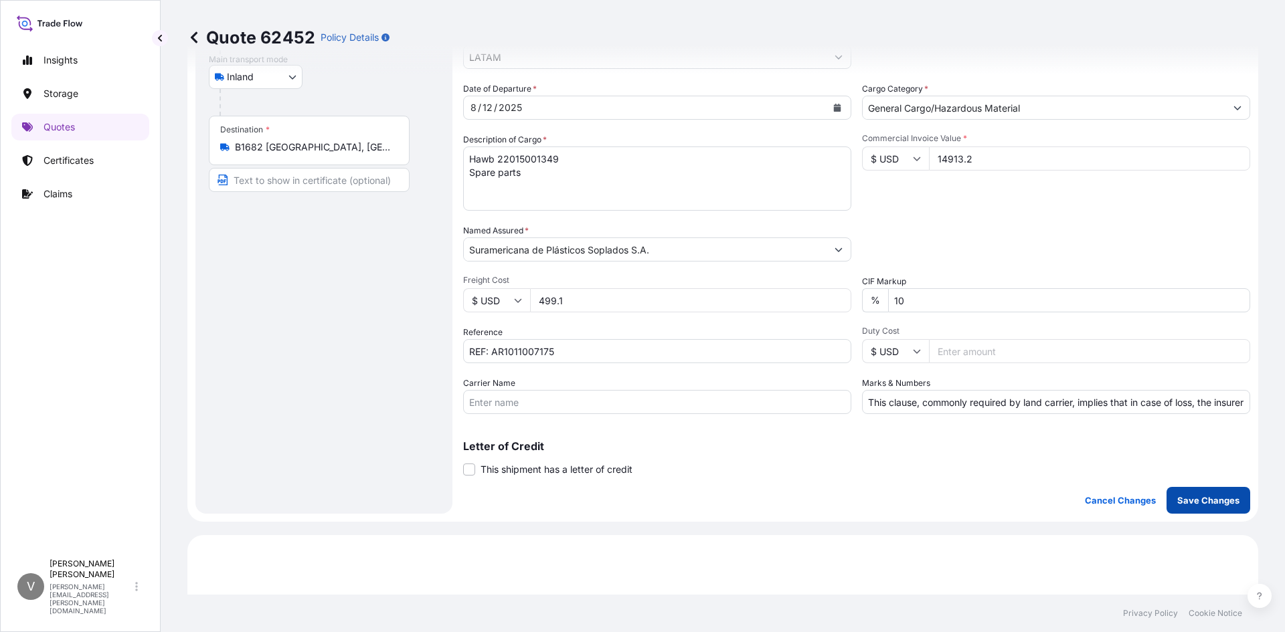
click at [1197, 497] on p "Save Changes" at bounding box center [1208, 500] width 62 height 13
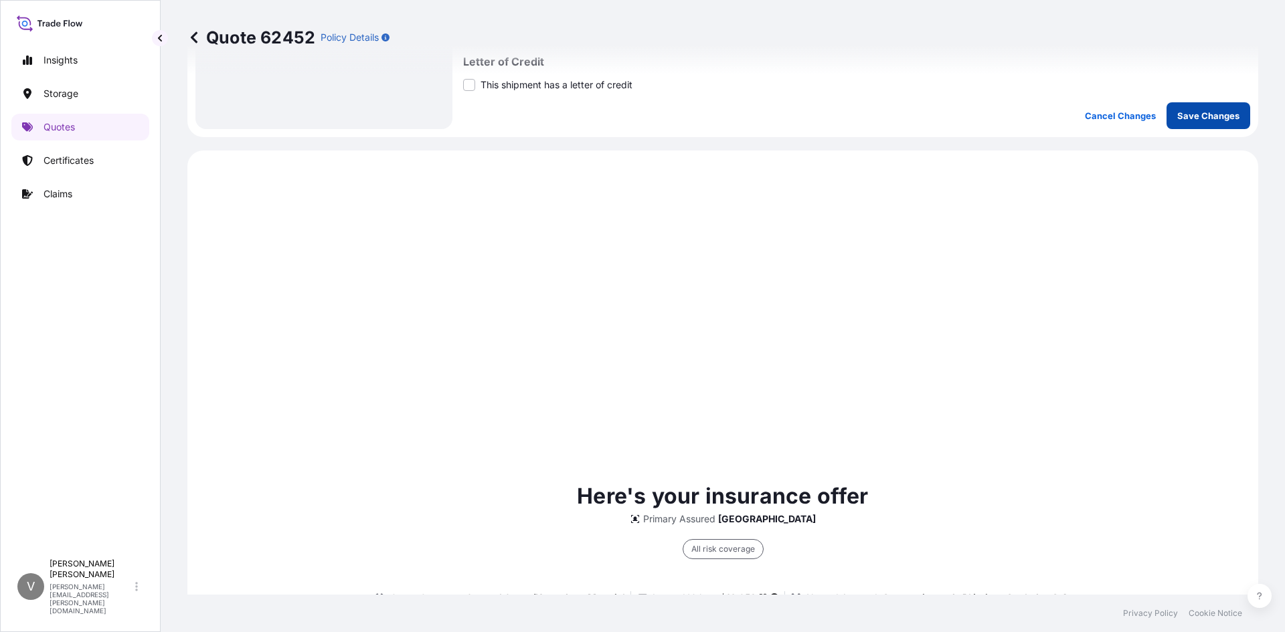
scroll to position [643, 0]
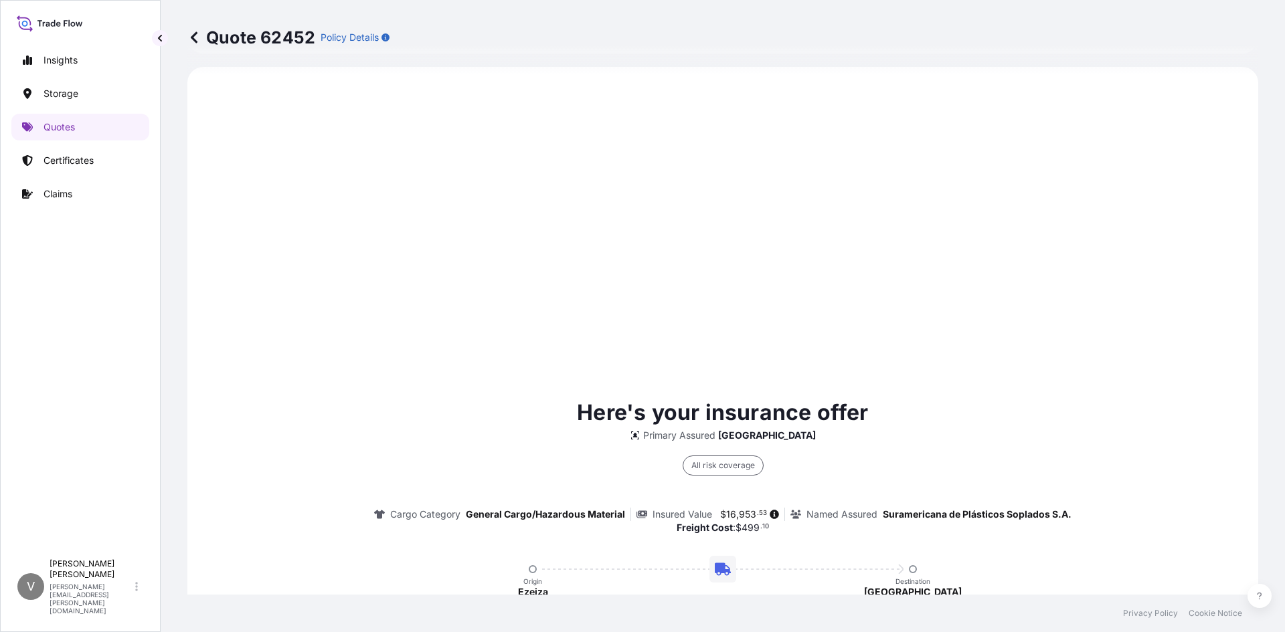
select select "Inland"
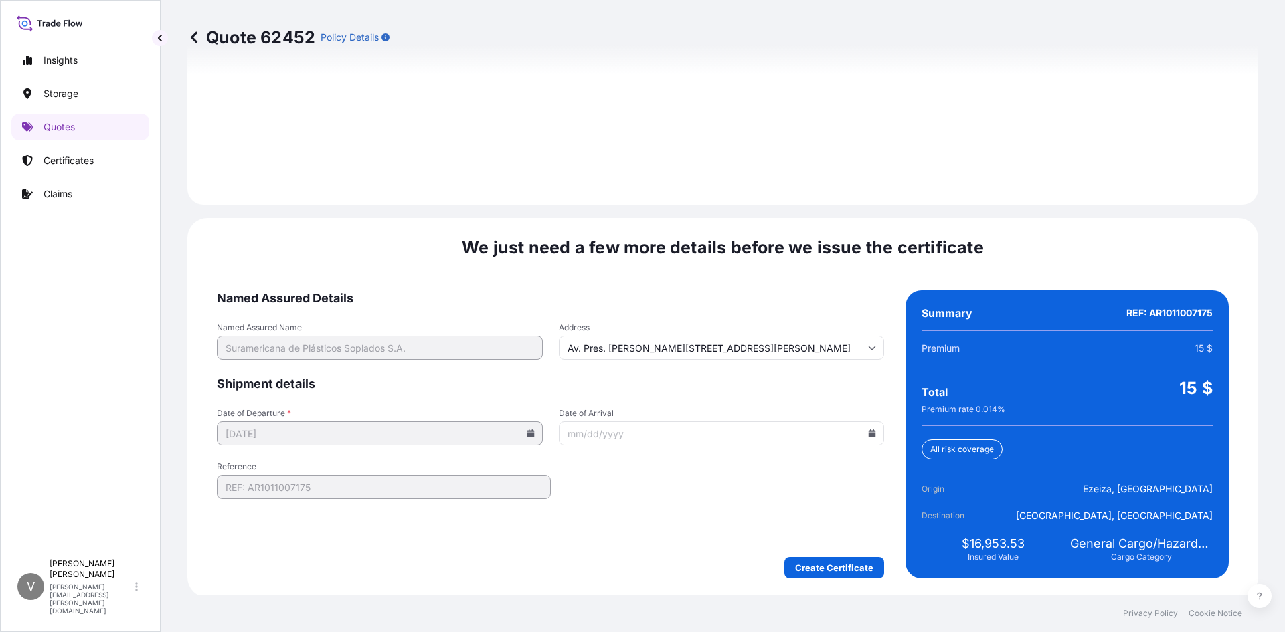
scroll to position [1904, 0]
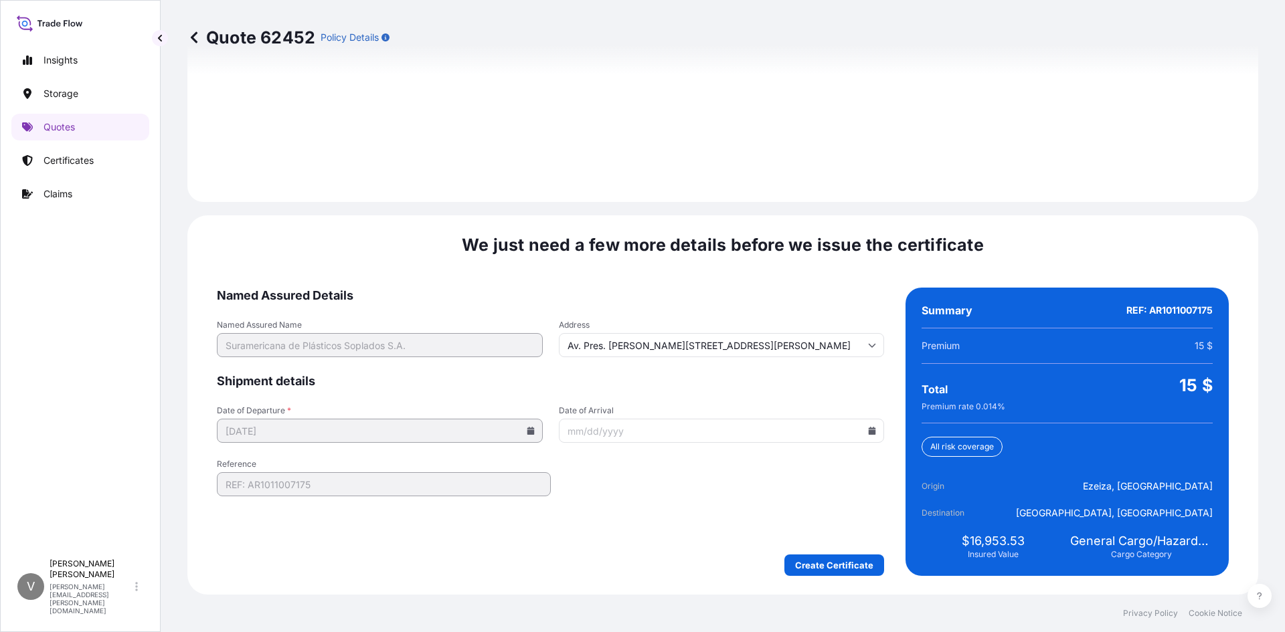
click at [722, 439] on input "Date of Arrival" at bounding box center [722, 431] width 326 height 24
click at [869, 434] on icon at bounding box center [872, 431] width 7 height 8
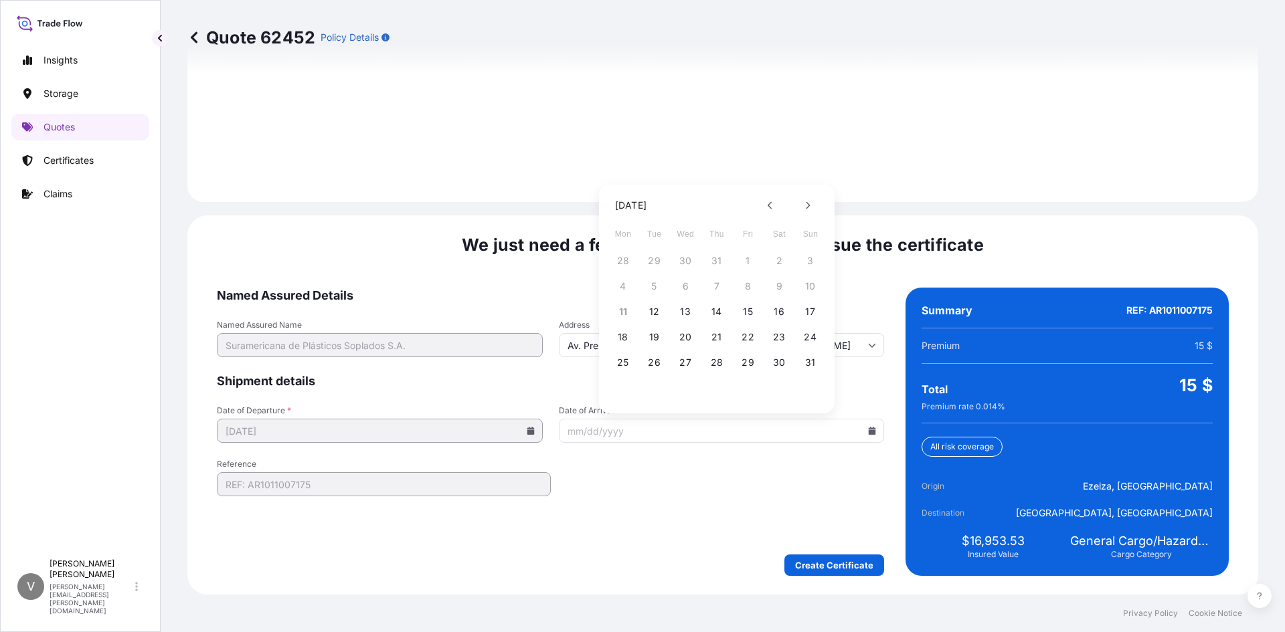
click at [643, 551] on form "Named Assured Details Named Assured Name Suramericana de Plásticos Soplados S.A…" at bounding box center [550, 432] width 667 height 288
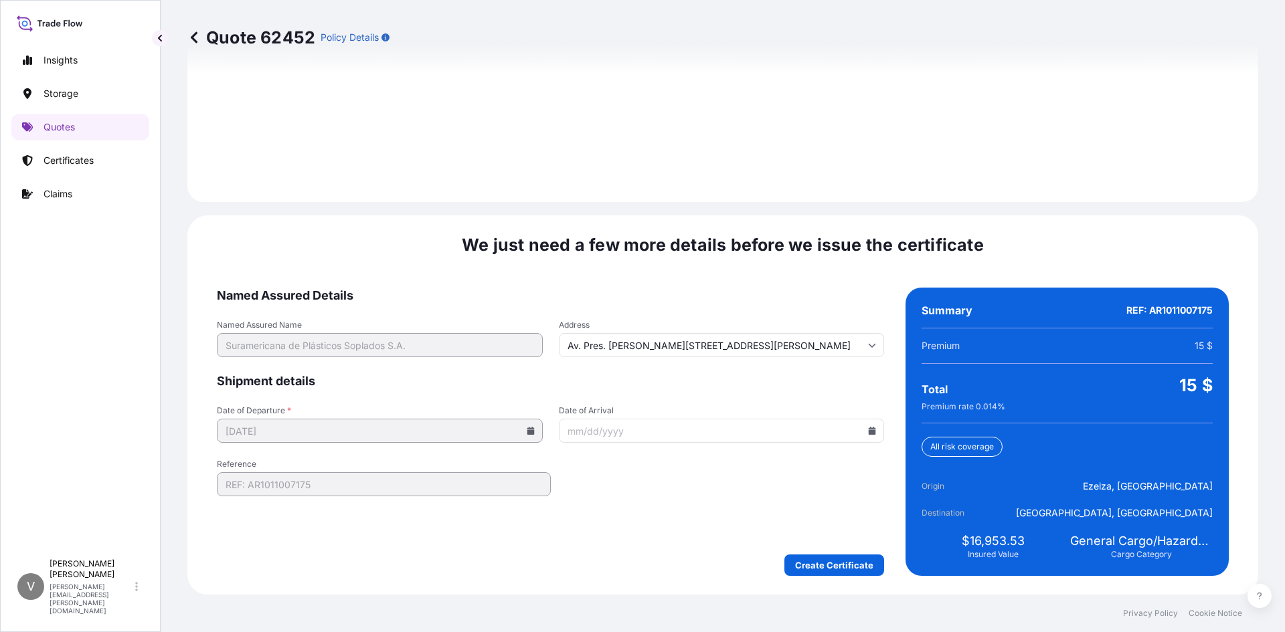
click at [597, 428] on input "Date of Arrival" at bounding box center [722, 431] width 326 height 24
click at [869, 430] on icon at bounding box center [872, 431] width 7 height 8
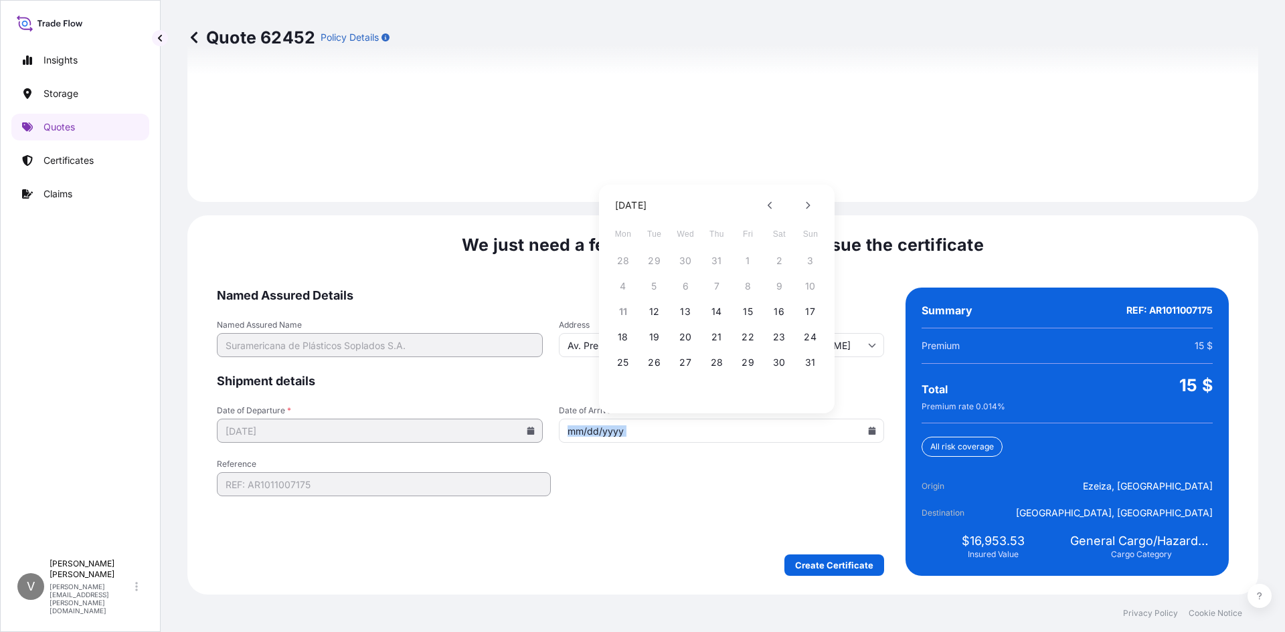
click at [869, 430] on icon at bounding box center [872, 431] width 7 height 8
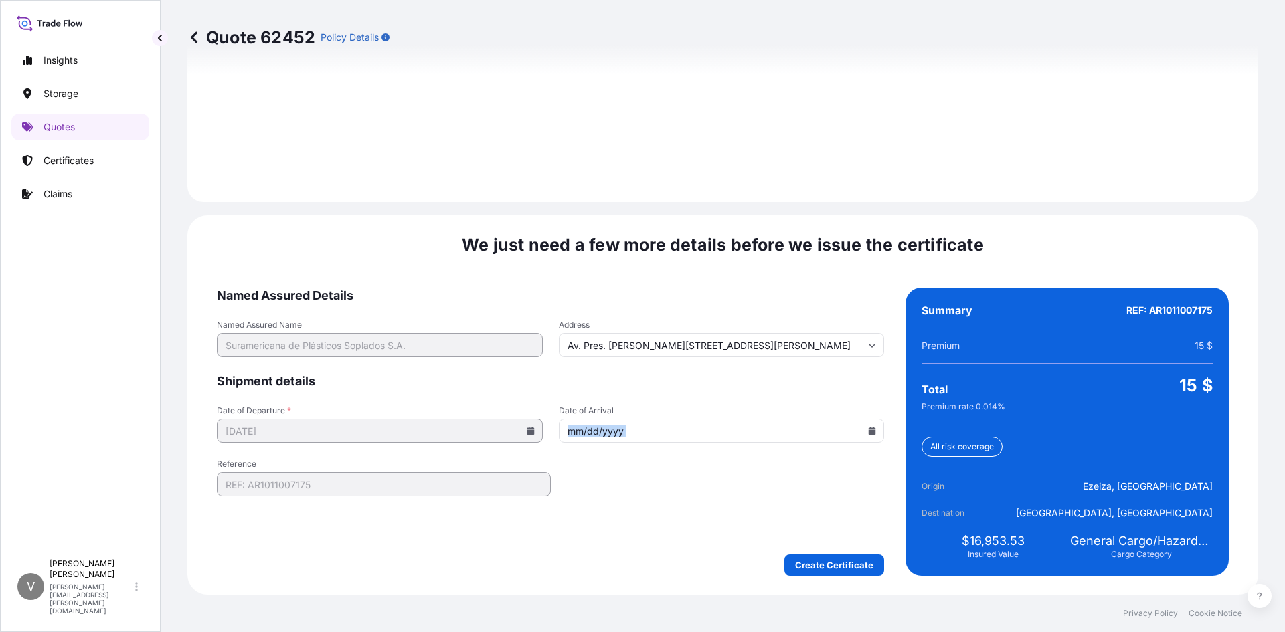
click at [869, 430] on icon at bounding box center [872, 431] width 7 height 8
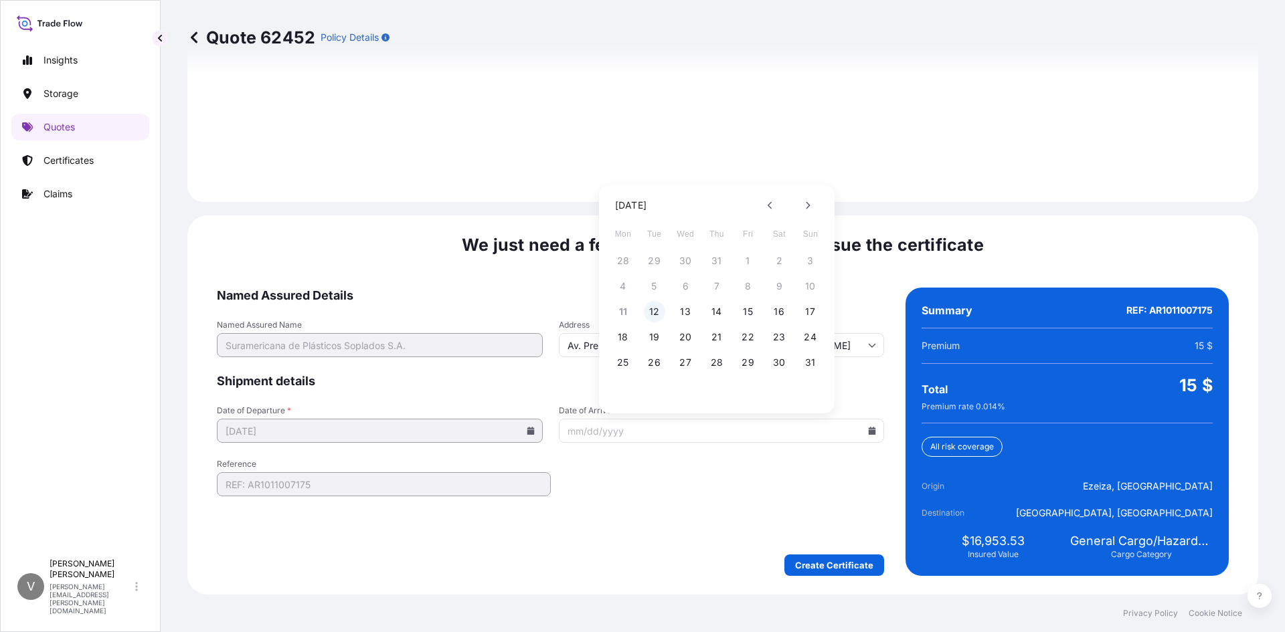
click at [655, 313] on button "12" at bounding box center [654, 311] width 21 height 21
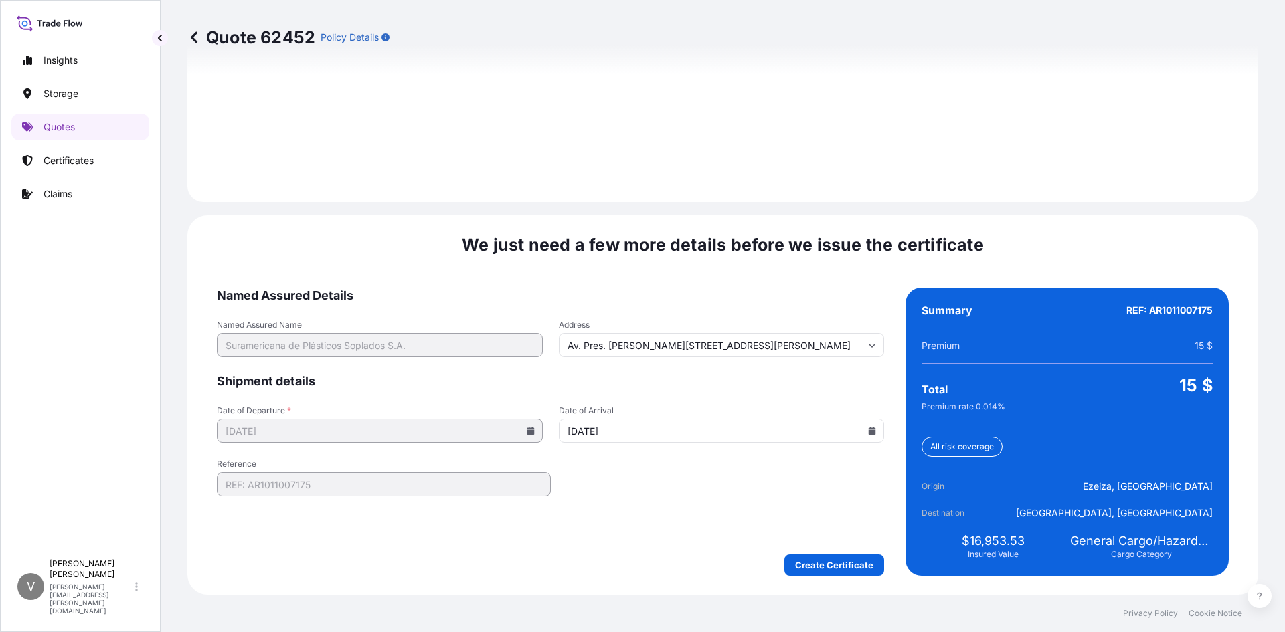
type input "[DATE]"
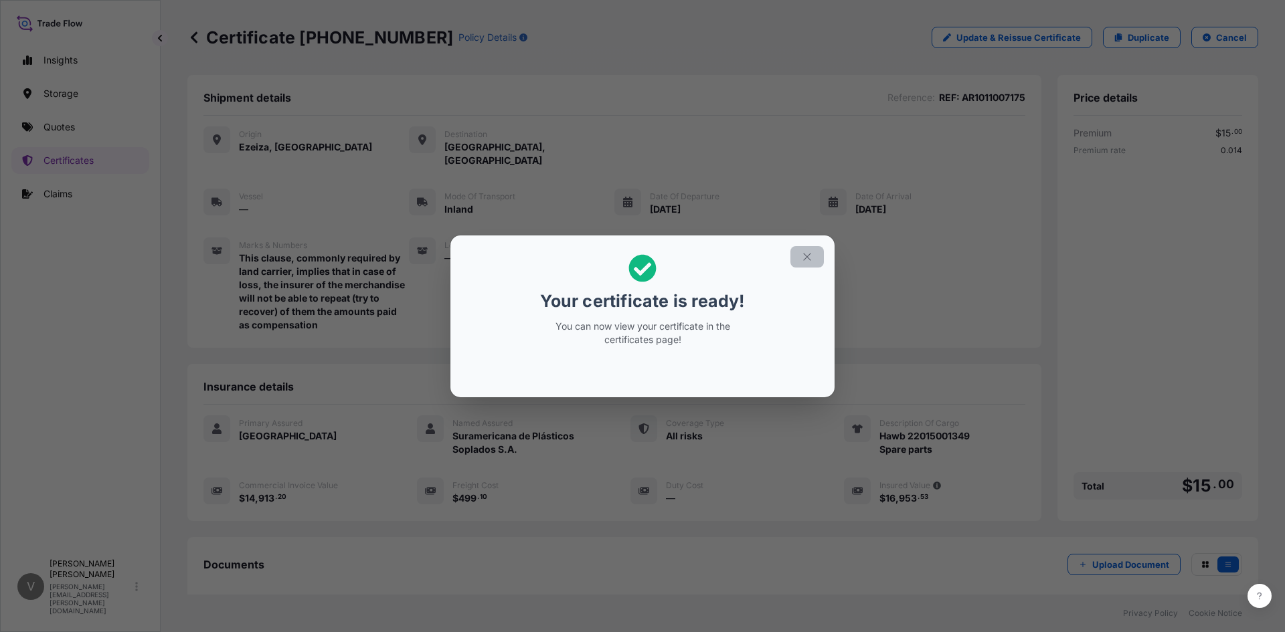
click at [808, 259] on icon "button" at bounding box center [807, 257] width 12 height 12
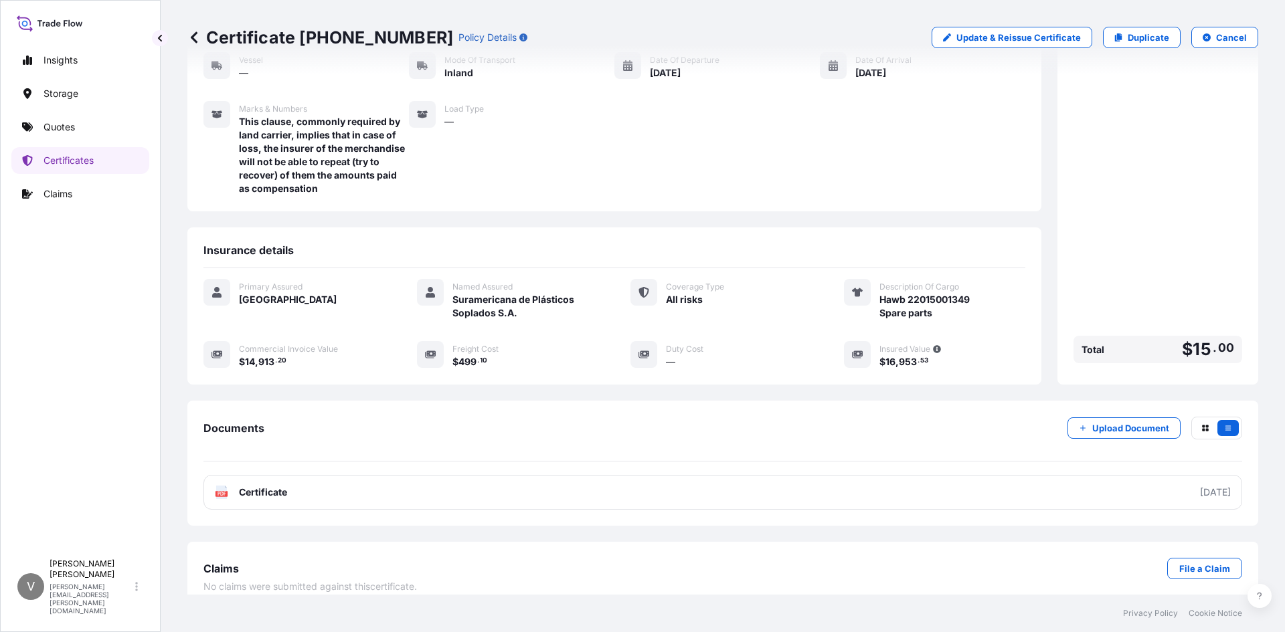
scroll to position [138, 0]
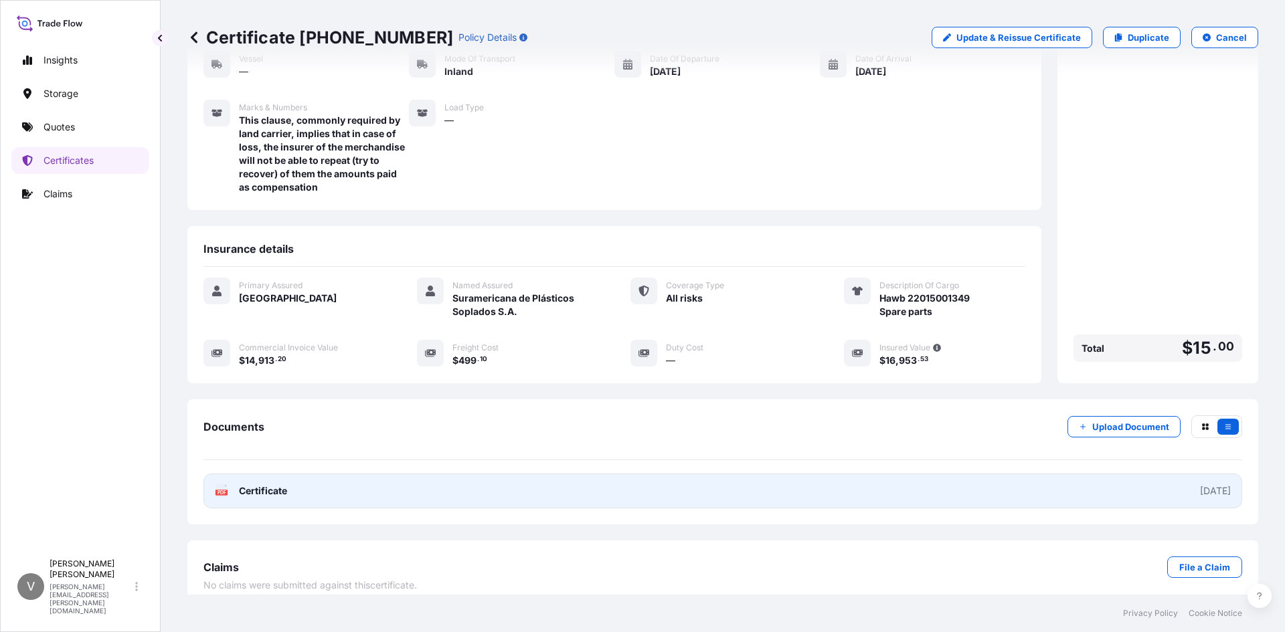
click at [246, 485] on span "Certificate" at bounding box center [263, 491] width 48 height 13
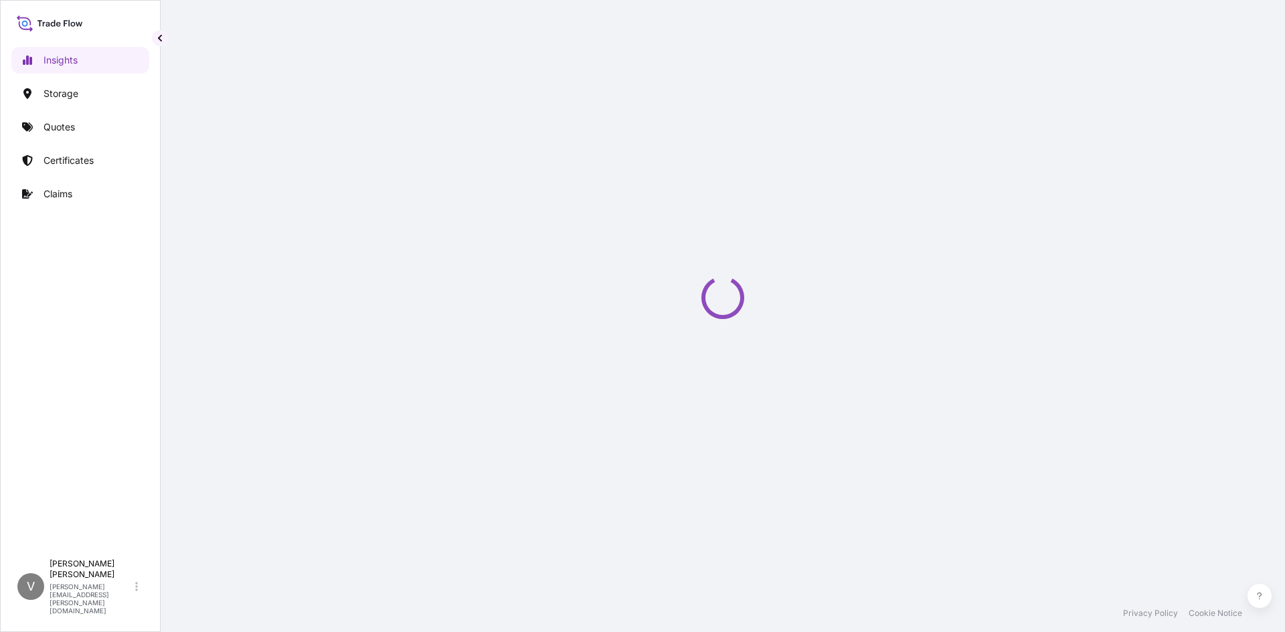
select select "2025"
